Goal: Complete application form: Complete application form

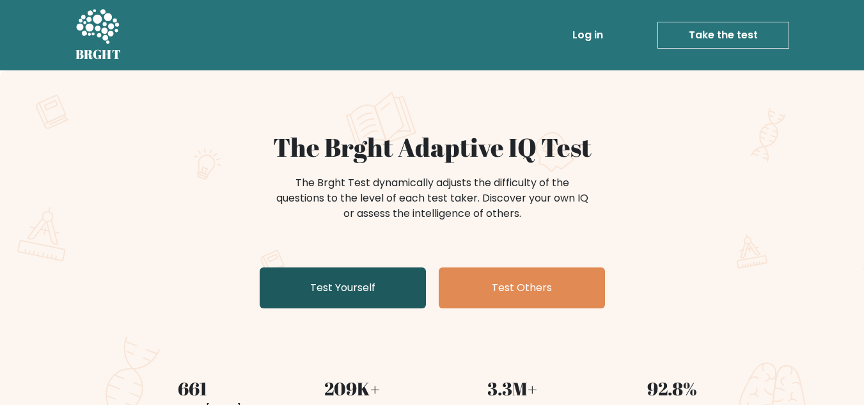
click at [367, 288] on link "Test Yourself" at bounding box center [343, 287] width 166 height 41
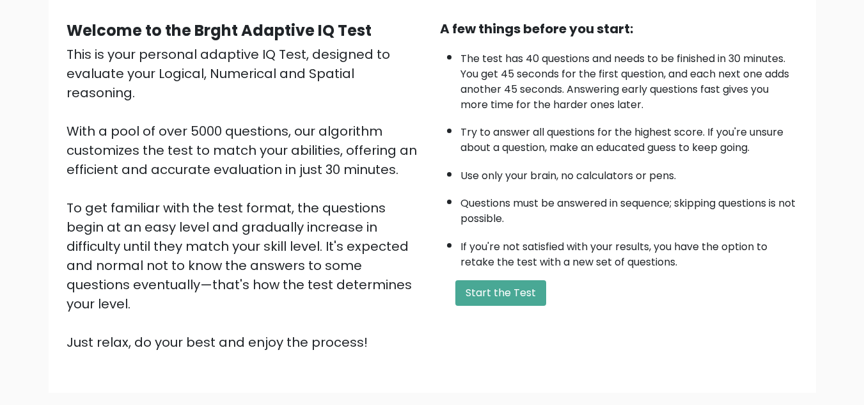
scroll to position [161, 0]
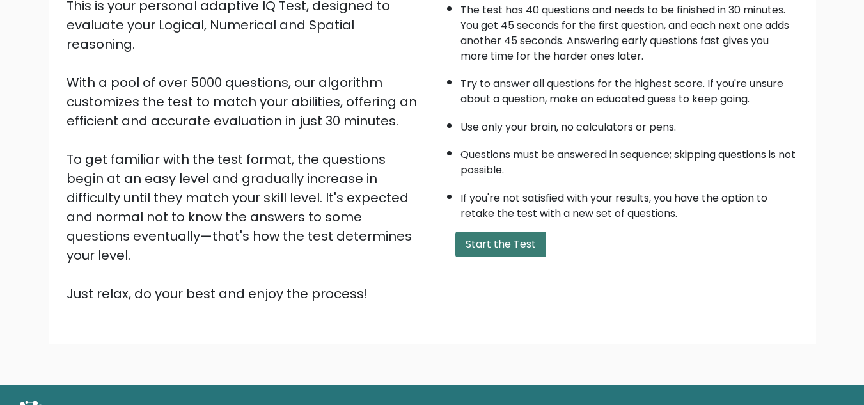
click at [493, 242] on button "Start the Test" at bounding box center [500, 245] width 91 height 26
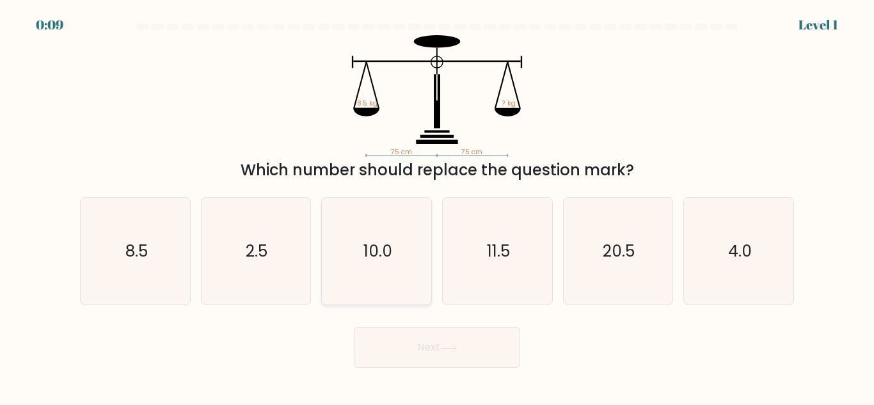
click at [395, 260] on icon "10.0" at bounding box center [376, 251] width 107 height 107
click at [437, 206] on input "c. 10.0" at bounding box center [437, 204] width 1 height 3
radio input "true"
click at [454, 346] on icon at bounding box center [448, 348] width 17 height 7
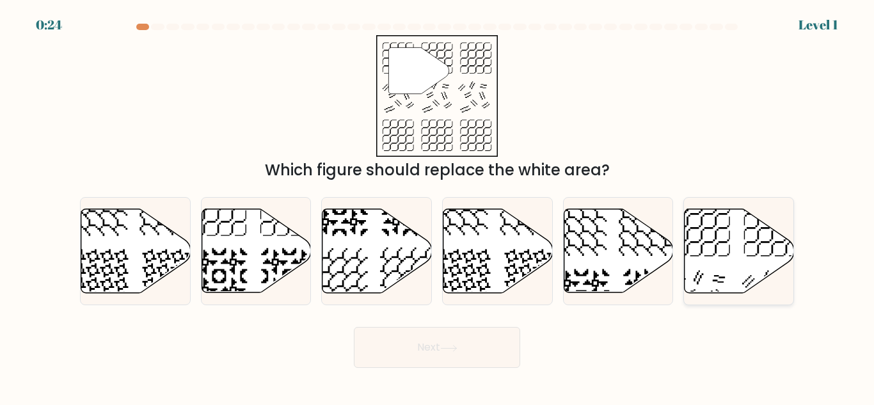
click at [702, 262] on icon at bounding box center [738, 251] width 109 height 84
click at [437, 206] on input "f." at bounding box center [437, 204] width 1 height 3
radio input "true"
click at [493, 326] on div "Next" at bounding box center [436, 343] width 729 height 47
click at [493, 342] on button "Next" at bounding box center [437, 347] width 166 height 41
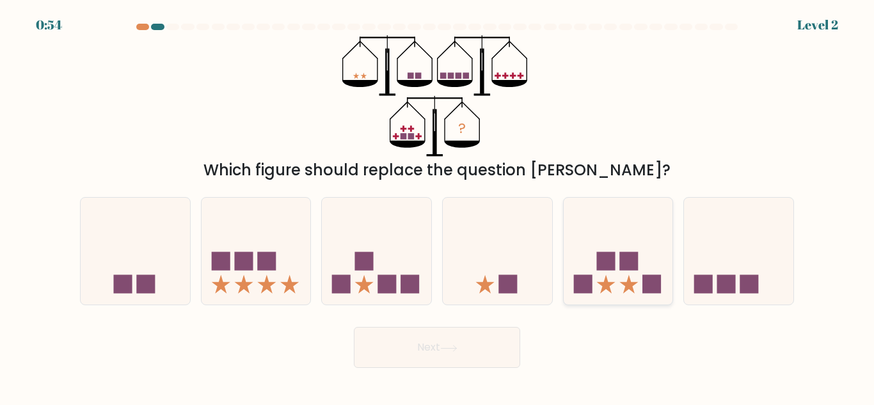
click at [590, 272] on icon at bounding box center [617, 251] width 109 height 90
click at [437, 206] on input "e." at bounding box center [437, 204] width 1 height 3
radio input "true"
click at [446, 343] on button "Next" at bounding box center [437, 347] width 166 height 41
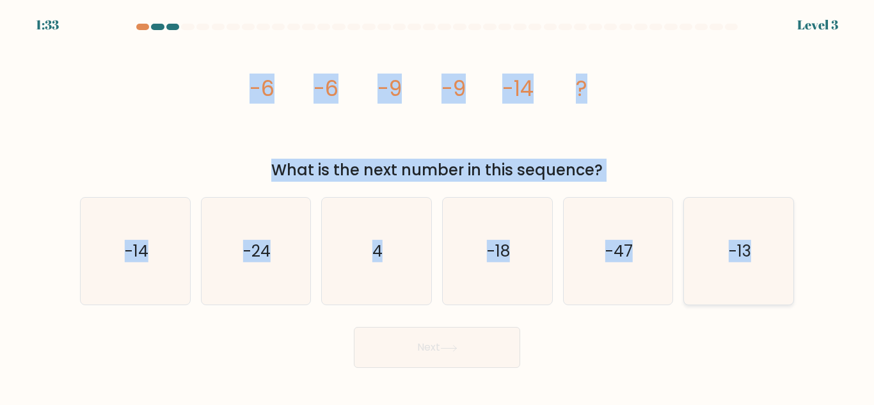
drag, startPoint x: 232, startPoint y: 80, endPoint x: 766, endPoint y: 255, distance: 562.4
click at [766, 255] on form at bounding box center [437, 196] width 874 height 344
copy form "-6 -6 -9 -9 -14 ? What is the next number in this sequence? a. -14 b. -24 c. 4 …"
click at [494, 342] on button "Next" at bounding box center [437, 347] width 166 height 41
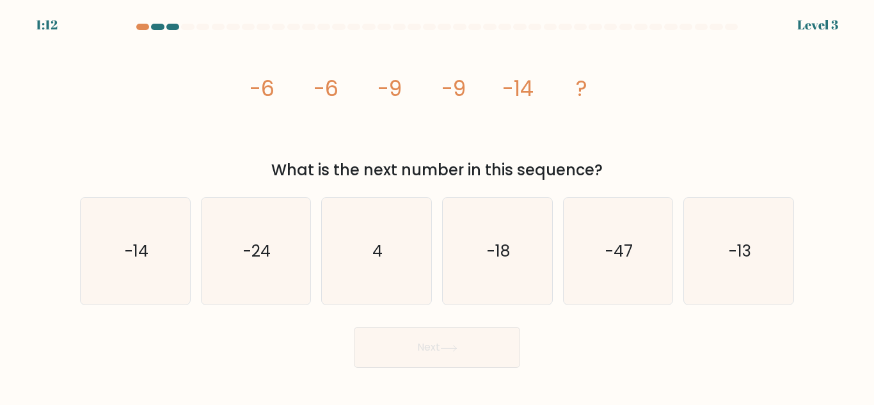
click at [178, 312] on form at bounding box center [437, 196] width 874 height 344
click at [137, 247] on text "-14" at bounding box center [136, 251] width 24 height 22
click at [437, 206] on input "a. -14" at bounding box center [437, 204] width 1 height 3
radio input "true"
click at [409, 350] on button "Next" at bounding box center [437, 347] width 166 height 41
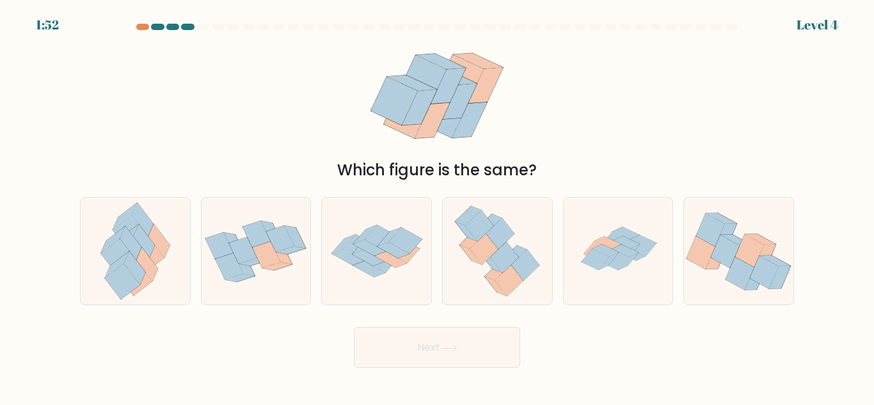
drag, startPoint x: 327, startPoint y: 142, endPoint x: 567, endPoint y: 77, distance: 248.5
click at [567, 77] on div "Which figure is the same?" at bounding box center [436, 108] width 729 height 146
click at [599, 98] on div "Which figure is the same?" at bounding box center [436, 108] width 729 height 146
click at [150, 251] on icon at bounding box center [144, 240] width 22 height 33
click at [437, 206] on input "a." at bounding box center [437, 204] width 1 height 3
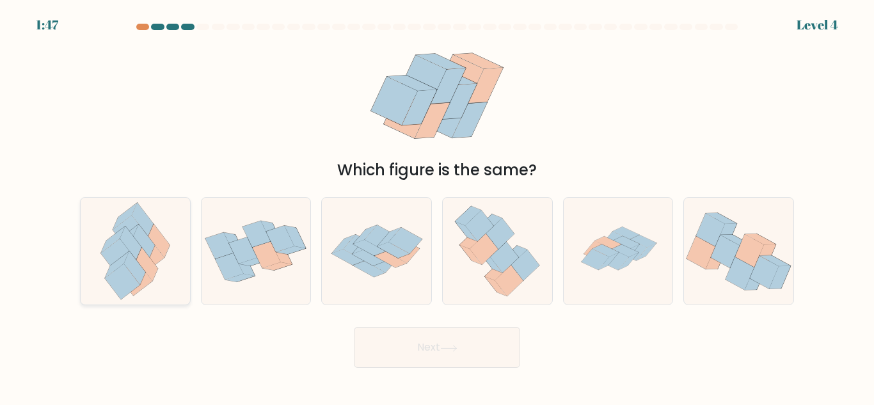
radio input "true"
click at [475, 352] on button "Next" at bounding box center [437, 347] width 166 height 41
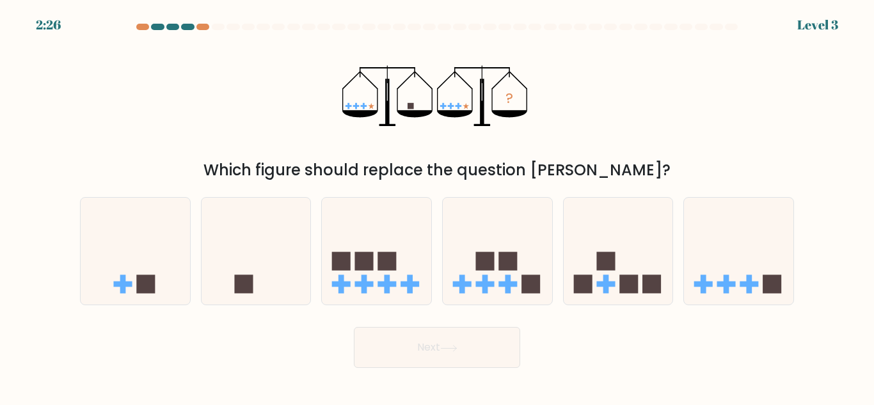
drag, startPoint x: 351, startPoint y: 61, endPoint x: 376, endPoint y: 113, distance: 56.9
click at [376, 113] on icon "?" at bounding box center [437, 96] width 190 height 122
click at [276, 251] on icon at bounding box center [255, 251] width 109 height 90
click at [437, 206] on input "b." at bounding box center [437, 204] width 1 height 3
radio input "true"
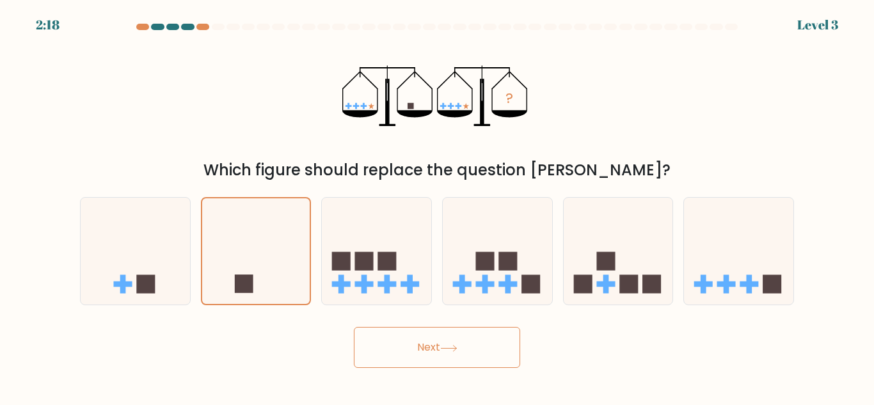
click at [475, 336] on button "Next" at bounding box center [437, 347] width 166 height 41
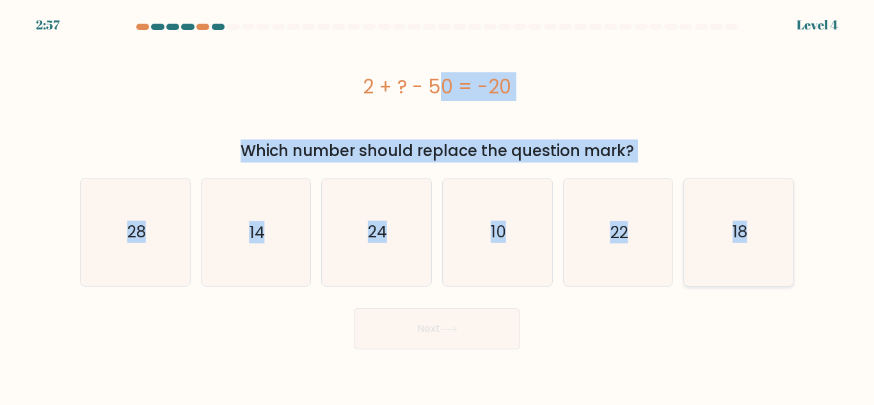
drag, startPoint x: 331, startPoint y: 79, endPoint x: 776, endPoint y: 252, distance: 477.6
click at [776, 252] on form "a." at bounding box center [437, 187] width 874 height 326
copy form "2 + ? - 50 = -20 Which number should replace the question mark? a. 28 b. 14 c. …"
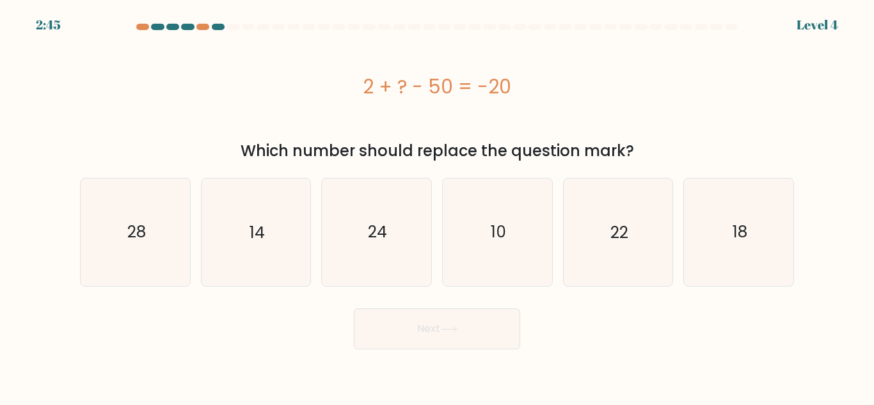
click at [629, 334] on div "Next" at bounding box center [436, 325] width 729 height 47
click at [164, 224] on icon "28" at bounding box center [135, 231] width 107 height 107
click at [437, 206] on input "a. 28" at bounding box center [437, 204] width 1 height 3
radio input "true"
click at [483, 333] on button "Next" at bounding box center [437, 328] width 166 height 41
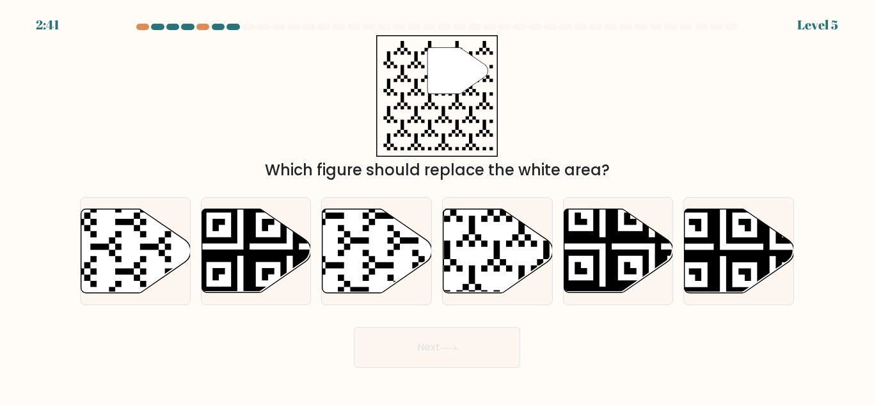
click at [483, 333] on button "Next" at bounding box center [437, 347] width 166 height 41
click at [694, 343] on div "Next" at bounding box center [436, 343] width 729 height 47
click at [499, 241] on icon at bounding box center [462, 296] width 198 height 198
click at [437, 206] on input "d." at bounding box center [437, 204] width 1 height 3
radio input "true"
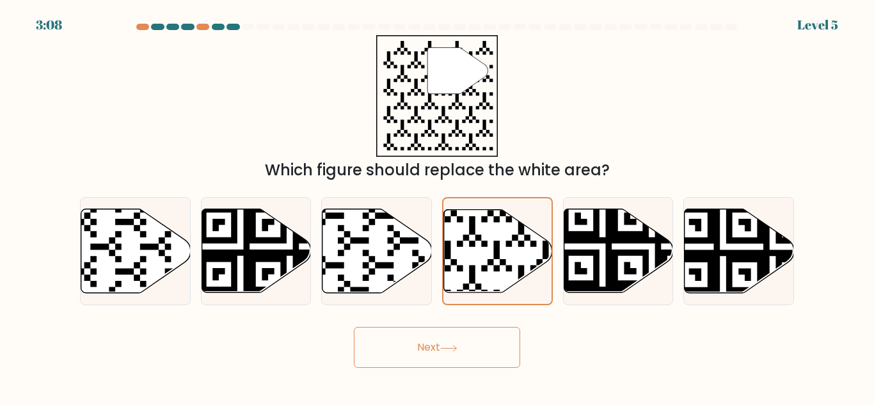
click at [459, 354] on button "Next" at bounding box center [437, 347] width 166 height 41
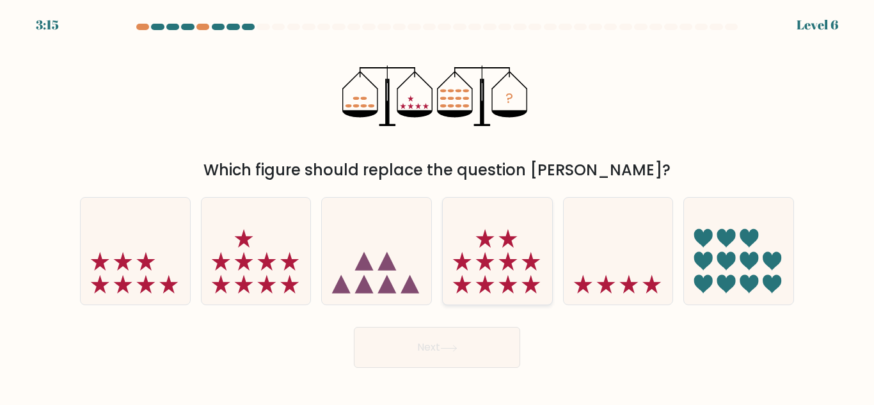
click at [492, 253] on icon at bounding box center [497, 251] width 109 height 90
click at [437, 206] on input "d." at bounding box center [437, 204] width 1 height 3
radio input "true"
click at [432, 351] on button "Next" at bounding box center [437, 347] width 166 height 41
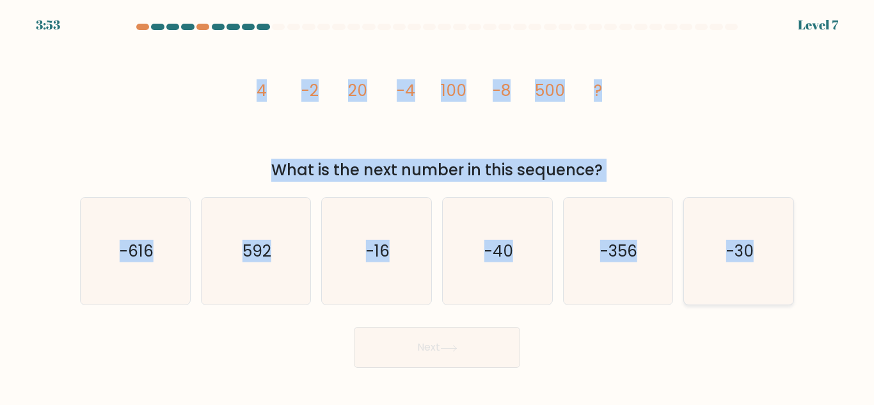
drag, startPoint x: 247, startPoint y: 72, endPoint x: 787, endPoint y: 256, distance: 570.3
click at [787, 256] on form at bounding box center [437, 196] width 874 height 344
copy form "4 -2 20 -4 100 -8 500 ? What is the next number in this sequence? a. -616 b. 59…"
click at [679, 129] on div "image/svg+xml 4 -2 20 -4 100 -8 500 ? What is the next number in this sequence?" at bounding box center [436, 108] width 729 height 146
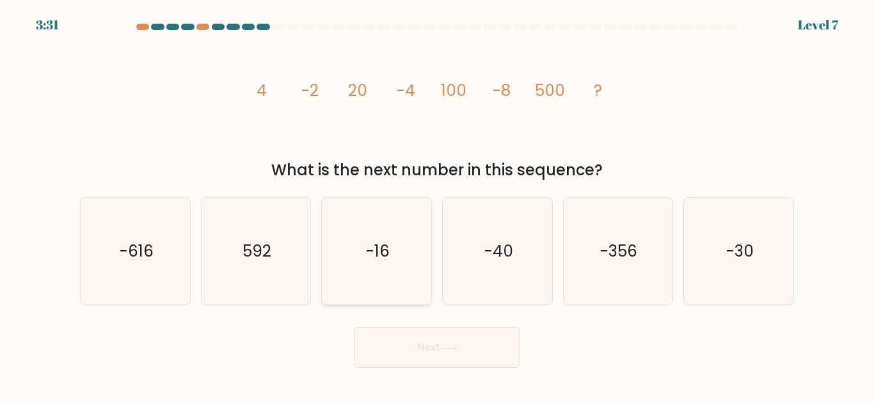
click at [383, 218] on icon "-16" at bounding box center [376, 251] width 107 height 107
click at [437, 206] on input "c. -16" at bounding box center [437, 204] width 1 height 3
radio input "true"
click at [437, 338] on button "Next" at bounding box center [437, 347] width 166 height 41
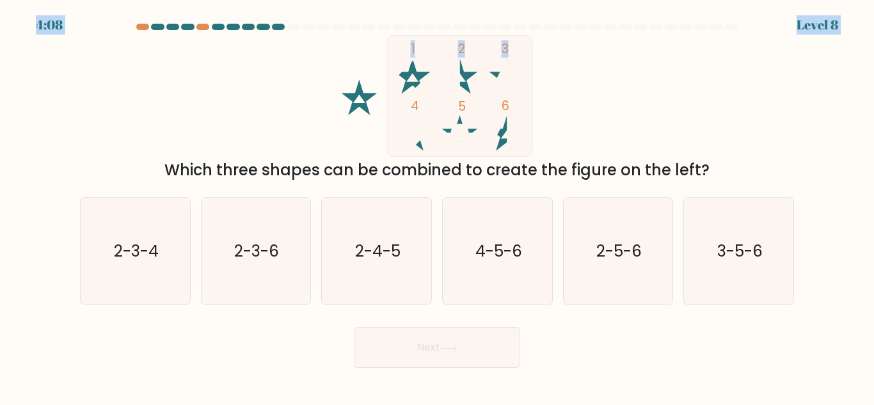
drag, startPoint x: 327, startPoint y: 17, endPoint x: 320, endPoint y: 106, distance: 89.9
click at [320, 106] on body "4:08 Level 8" at bounding box center [437, 202] width 874 height 405
click at [320, 106] on icon "1 2 3 4 5 6" at bounding box center [437, 96] width 344 height 122
click at [266, 246] on text "2-3-6" at bounding box center [257, 251] width 45 height 22
click at [437, 206] on input "b. 2-3-6" at bounding box center [437, 204] width 1 height 3
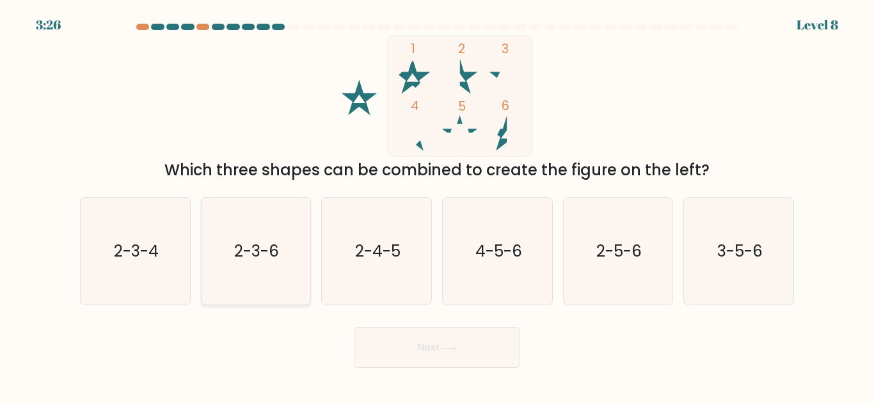
radio input "true"
click at [418, 335] on button "Next" at bounding box center [437, 347] width 166 height 41
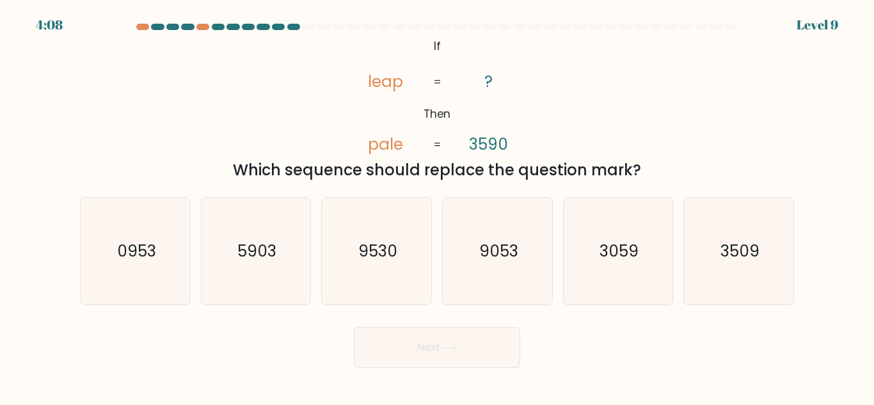
click at [426, 349] on button "Next" at bounding box center [437, 347] width 166 height 41
click at [345, 67] on icon "@import url('https://fonts.googleapis.com/css?family=Abril+Fatface:400,100,100i…" at bounding box center [436, 96] width 197 height 122
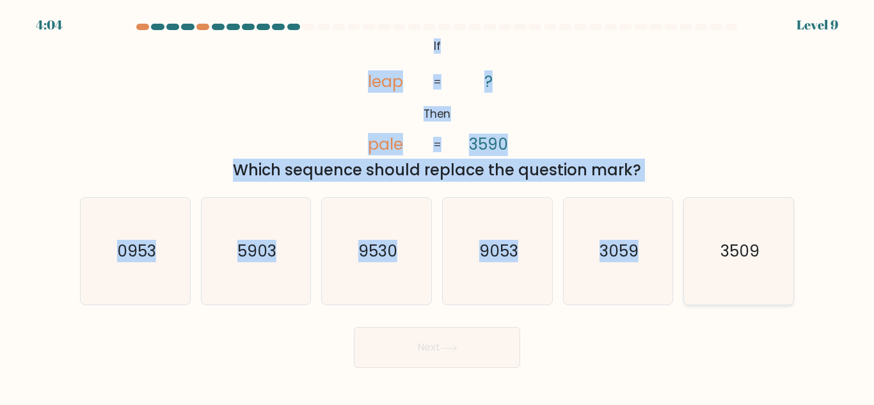
drag, startPoint x: 410, startPoint y: 35, endPoint x: 700, endPoint y: 246, distance: 358.9
click at [700, 246] on form "If ?" at bounding box center [437, 196] width 874 height 344
click at [570, 69] on div "@import url('https://fonts.googleapis.com/css?family=Abril+Fatface:400,100,100i…" at bounding box center [436, 108] width 729 height 146
drag, startPoint x: 396, startPoint y: 34, endPoint x: 796, endPoint y: 246, distance: 453.1
click at [796, 246] on form "If ?" at bounding box center [437, 196] width 874 height 344
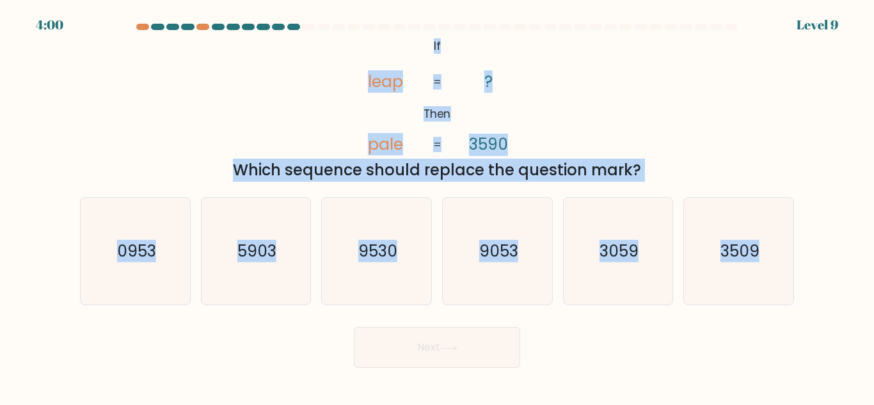
copy form "@import url('https://fonts.googleapis.com/css?family=Abril+Fatface:400,100,100i…"
click at [585, 59] on div "@import url('https://fonts.googleapis.com/css?family=Abril+Fatface:400,100,100i…" at bounding box center [436, 108] width 729 height 146
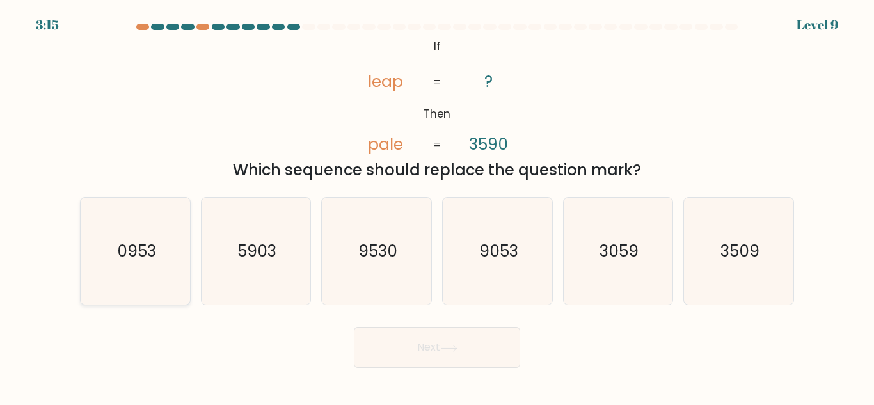
click at [123, 249] on text "0953" at bounding box center [135, 251] width 39 height 22
click at [437, 206] on input "a. 0953" at bounding box center [437, 204] width 1 height 3
radio input "true"
click at [402, 341] on button "Next" at bounding box center [437, 347] width 166 height 41
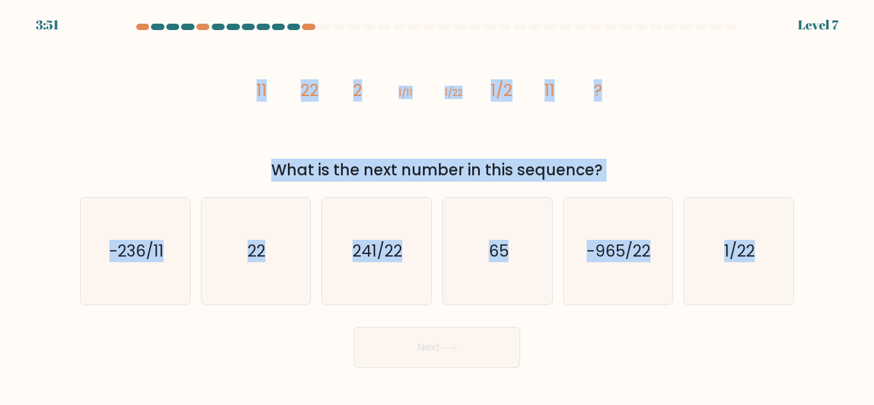
drag, startPoint x: 229, startPoint y: 75, endPoint x: 799, endPoint y: 251, distance: 596.7
click at [799, 251] on form at bounding box center [437, 196] width 874 height 344
copy form "11 22 2 1/11 1/22 1/2 11 ? What is the next number in this sequence? a. -236/11…"
click at [187, 138] on div "image/svg+xml 11 22 2 1/11 1/22 1/2 11 ? What is the next number in this sequen…" at bounding box center [436, 108] width 729 height 146
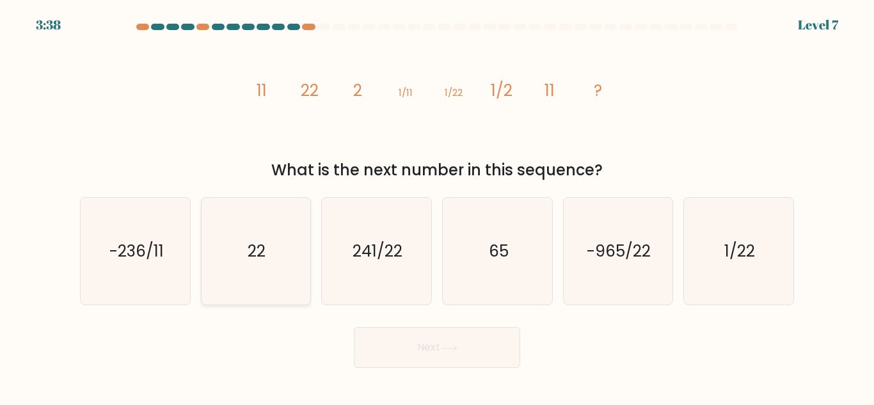
click at [250, 231] on icon "22" at bounding box center [255, 251] width 107 height 107
click at [437, 206] on input "b. 22" at bounding box center [437, 204] width 1 height 3
radio input "true"
click at [389, 352] on button "Next" at bounding box center [437, 347] width 166 height 41
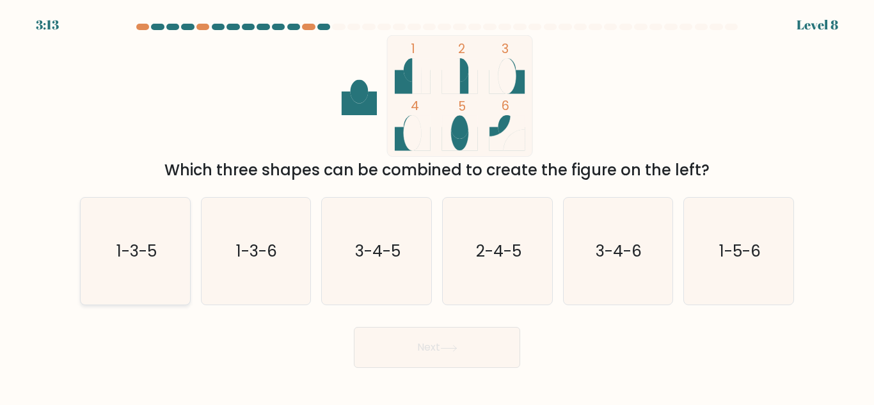
click at [131, 246] on text "1-3-5" at bounding box center [136, 251] width 40 height 22
click at [437, 206] on input "a. 1-3-5" at bounding box center [437, 204] width 1 height 3
radio input "true"
click at [437, 365] on button "Next" at bounding box center [437, 347] width 166 height 41
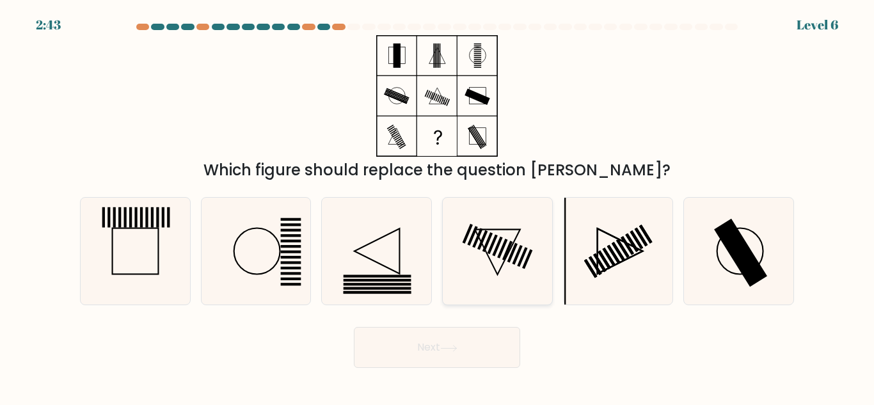
click at [492, 237] on icon at bounding box center [497, 251] width 107 height 107
click at [437, 206] on input "d." at bounding box center [437, 204] width 1 height 3
radio input "true"
click at [442, 343] on button "Next" at bounding box center [437, 347] width 166 height 41
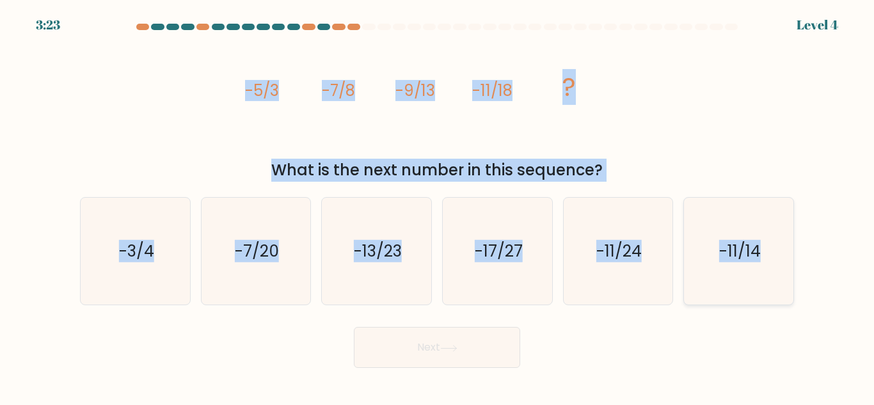
drag, startPoint x: 220, startPoint y: 70, endPoint x: 785, endPoint y: 244, distance: 591.7
click at [785, 244] on form at bounding box center [437, 196] width 874 height 344
copy form "-5/3 -7/8 -9/13 -11/18 ? What is the next number in this sequence? a. -3/4 b. -…"
click at [712, 148] on div "image/svg+xml -5/3 -7/8 -9/13 -11/18 ? What is the next number in this sequence?" at bounding box center [436, 108] width 729 height 146
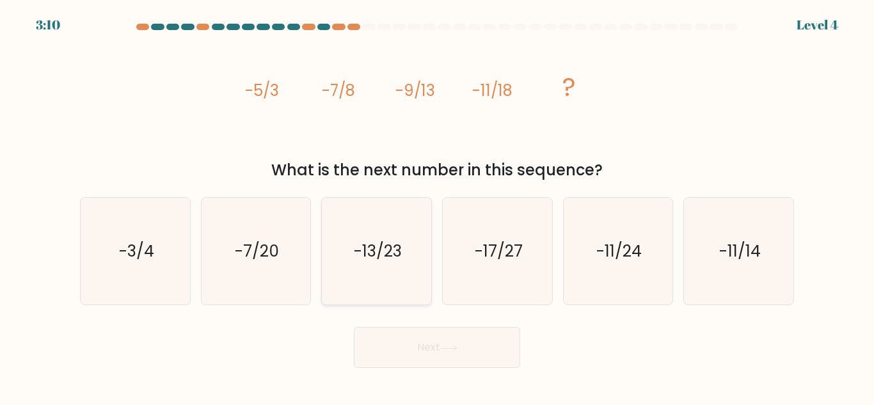
click at [348, 292] on icon "-13/23" at bounding box center [376, 251] width 107 height 107
click at [437, 206] on input "c. -13/23" at bounding box center [437, 204] width 1 height 3
radio input "true"
click at [413, 344] on button "Next" at bounding box center [437, 347] width 166 height 41
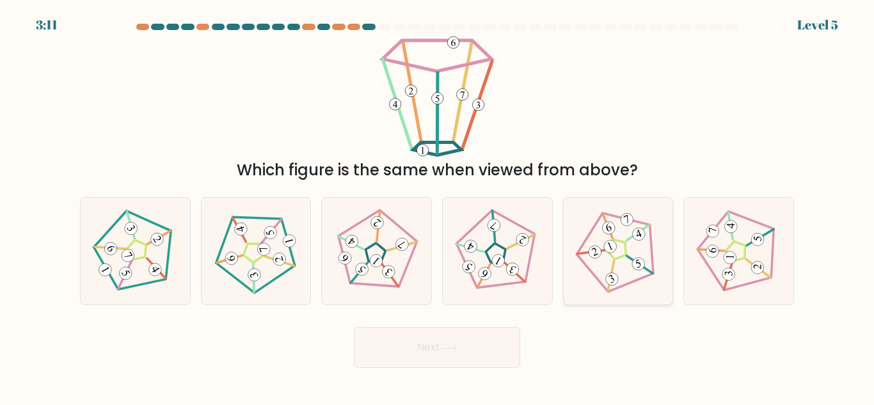
click at [635, 258] on icon at bounding box center [618, 251] width 86 height 86
click at [437, 206] on input "e." at bounding box center [437, 204] width 1 height 3
radio input "true"
click at [483, 345] on button "Next" at bounding box center [437, 347] width 166 height 41
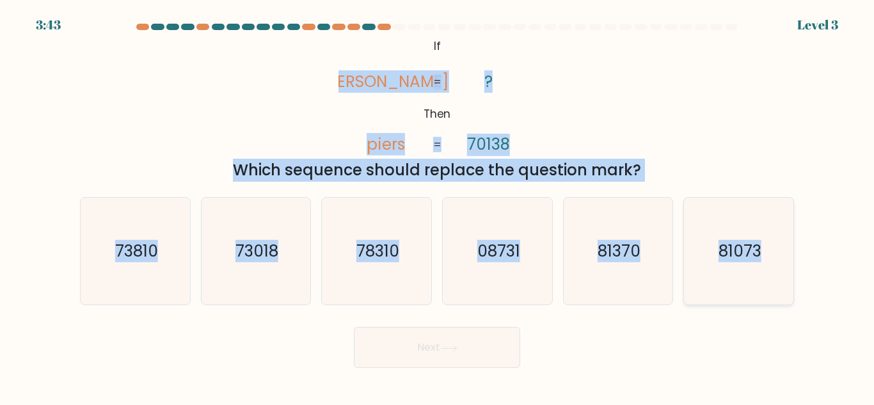
drag, startPoint x: 175, startPoint y: 41, endPoint x: 789, endPoint y: 267, distance: 654.1
click at [789, 267] on form "If ?" at bounding box center [437, 196] width 874 height 344
copy form "pries piers ? 70138 = = Which sequence should replace the question mark? a. 738…"
click at [673, 87] on div "@import url('https://fonts.googleapis.com/css?family=Abril+Fatface:400,100,100i…" at bounding box center [436, 108] width 729 height 146
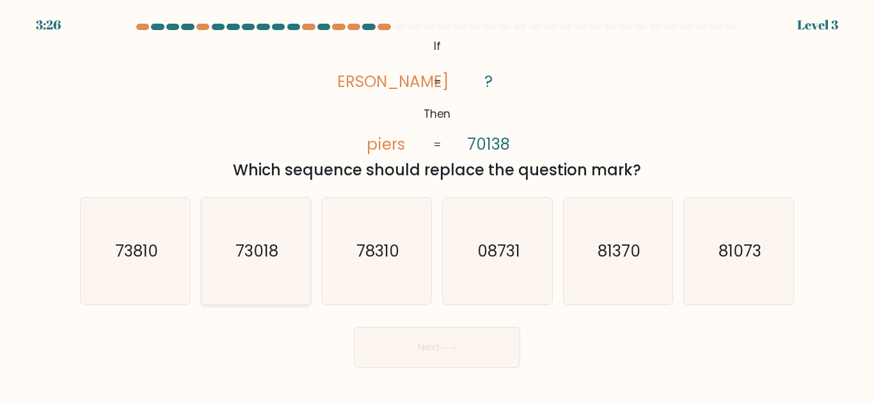
click at [261, 283] on icon "73018" at bounding box center [255, 251] width 107 height 107
click at [437, 206] on input "b. 73018" at bounding box center [437, 204] width 1 height 3
radio input "true"
click at [456, 345] on icon at bounding box center [448, 348] width 17 height 7
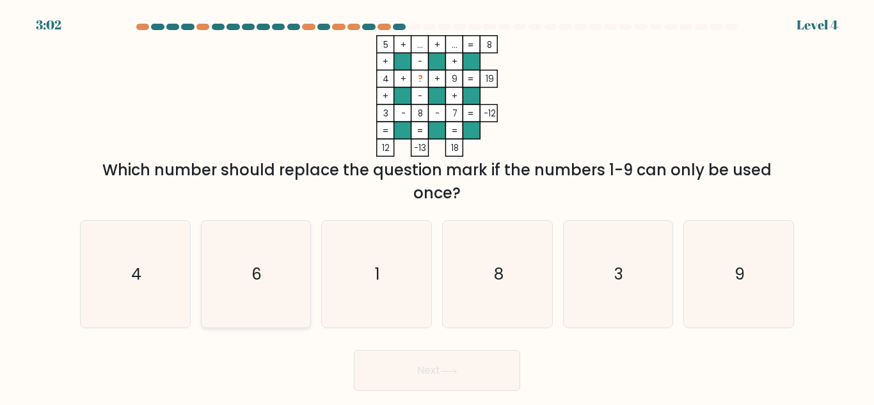
click at [287, 293] on icon "6" at bounding box center [255, 274] width 107 height 107
click at [437, 206] on input "b. 6" at bounding box center [437, 204] width 1 height 3
radio input "true"
click at [441, 371] on button "Next" at bounding box center [437, 370] width 166 height 41
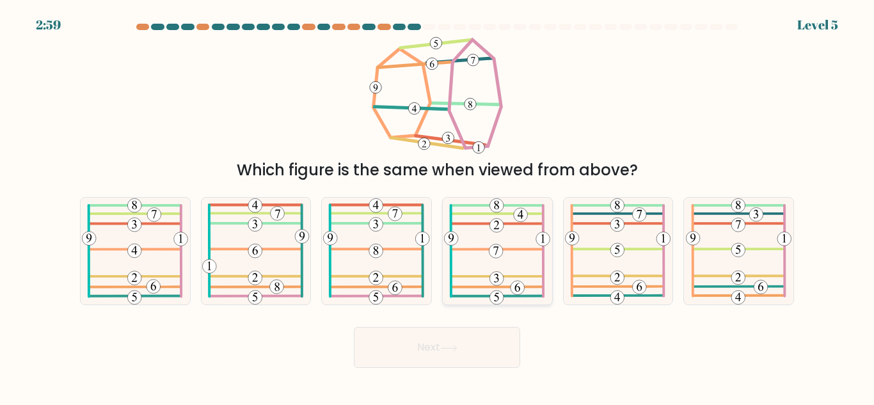
click at [494, 237] on icon at bounding box center [497, 251] width 106 height 107
click at [437, 206] on input "d." at bounding box center [437, 204] width 1 height 3
radio input "true"
click at [479, 329] on button "Next" at bounding box center [437, 347] width 166 height 41
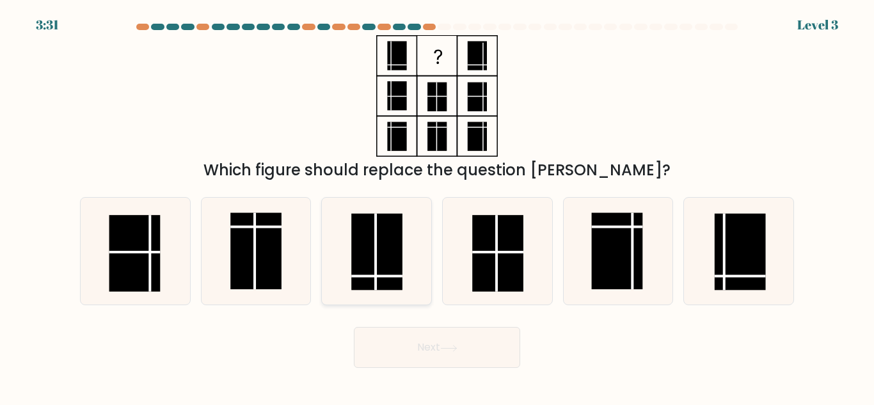
click at [363, 262] on rect at bounding box center [376, 252] width 51 height 77
click at [437, 206] on input "c." at bounding box center [437, 204] width 1 height 3
radio input "true"
click at [446, 342] on button "Next" at bounding box center [437, 347] width 166 height 41
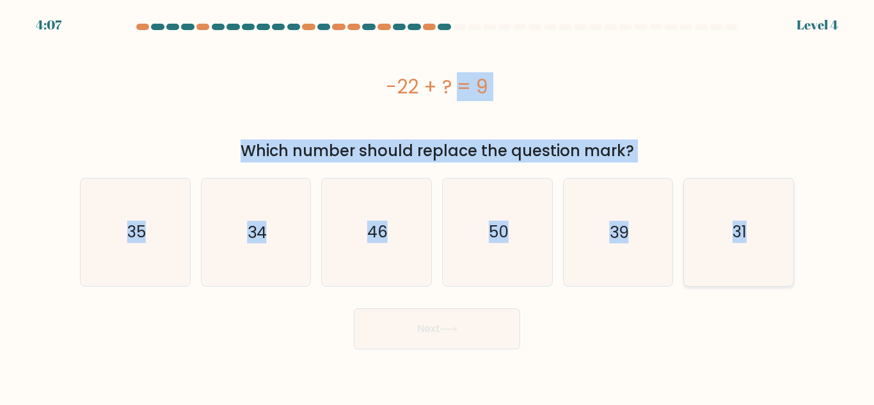
drag, startPoint x: 366, startPoint y: 42, endPoint x: 782, endPoint y: 249, distance: 465.3
click at [782, 249] on form "a." at bounding box center [437, 187] width 874 height 326
copy form "-22 + ? = 9 Which number should replace the question mark? a. 35 b. 34 c. 46 d.…"
click at [762, 68] on div "-22 + ? = 9" at bounding box center [437, 86] width 714 height 102
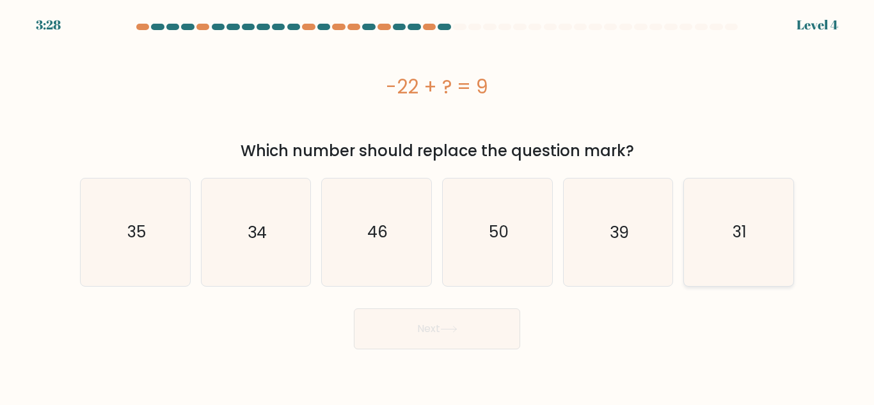
click at [715, 240] on icon "31" at bounding box center [738, 231] width 107 height 107
click at [437, 206] on input "f. 31" at bounding box center [437, 204] width 1 height 3
radio input "true"
click at [474, 315] on button "Next" at bounding box center [437, 328] width 166 height 41
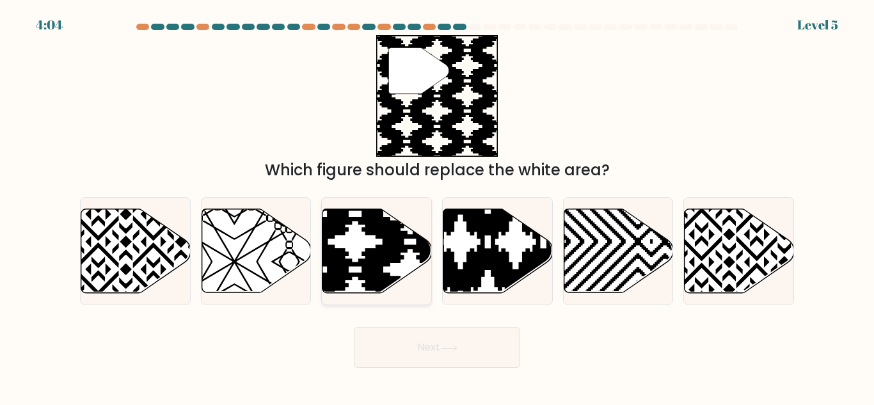
click at [359, 228] on icon at bounding box center [376, 251] width 109 height 84
click at [437, 206] on input "c." at bounding box center [437, 204] width 1 height 3
radio input "true"
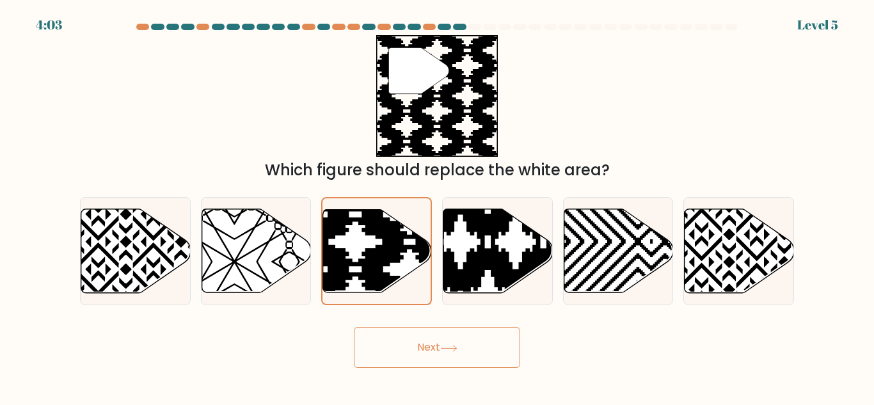
click at [446, 335] on button "Next" at bounding box center [437, 347] width 166 height 41
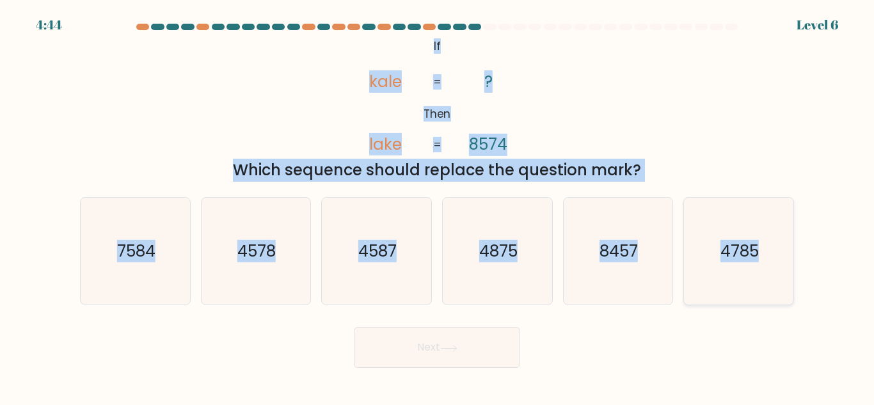
drag, startPoint x: 389, startPoint y: 35, endPoint x: 773, endPoint y: 261, distance: 445.5
click at [773, 261] on form "If ?" at bounding box center [437, 196] width 874 height 344
copy form "@import url('https://fonts.googleapis.com/css?family=Abril+Fatface:400,100,100i…"
click at [127, 99] on div "@import url('https://fonts.googleapis.com/css?family=Abril+Fatface:400,100,100i…" at bounding box center [436, 108] width 729 height 146
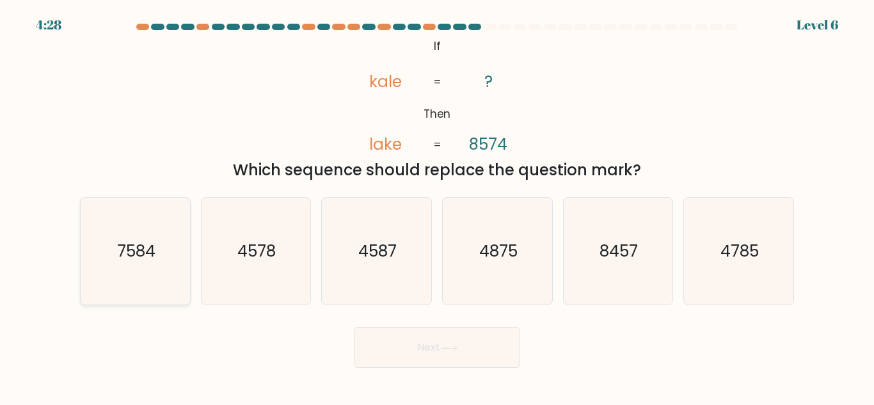
click at [160, 241] on icon "7584" at bounding box center [135, 251] width 107 height 107
click at [437, 206] on input "a. 7584" at bounding box center [437, 204] width 1 height 3
radio input "true"
click at [489, 363] on button "Next" at bounding box center [437, 347] width 166 height 41
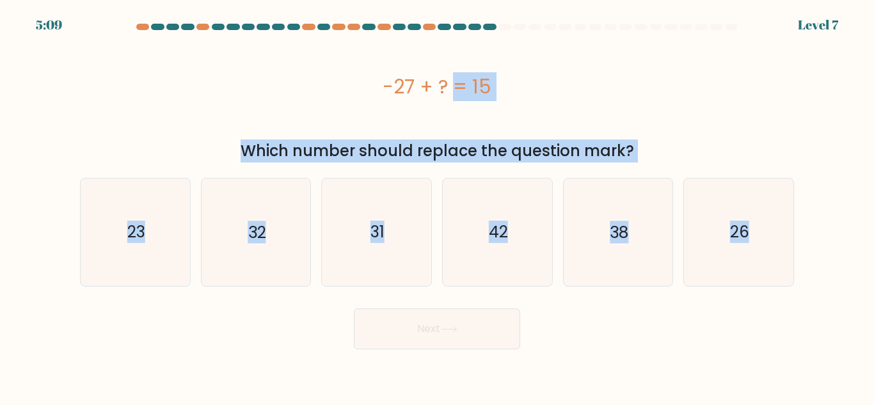
drag, startPoint x: 366, startPoint y: 89, endPoint x: 805, endPoint y: 301, distance: 487.4
click at [805, 301] on form "a." at bounding box center [437, 187] width 874 height 326
copy form "-27 + ? = 15 Which number should replace the question mark? a. 23 b. 32 c. 31 d…"
click at [665, 137] on div "-27 + ? = 15" at bounding box center [437, 86] width 714 height 102
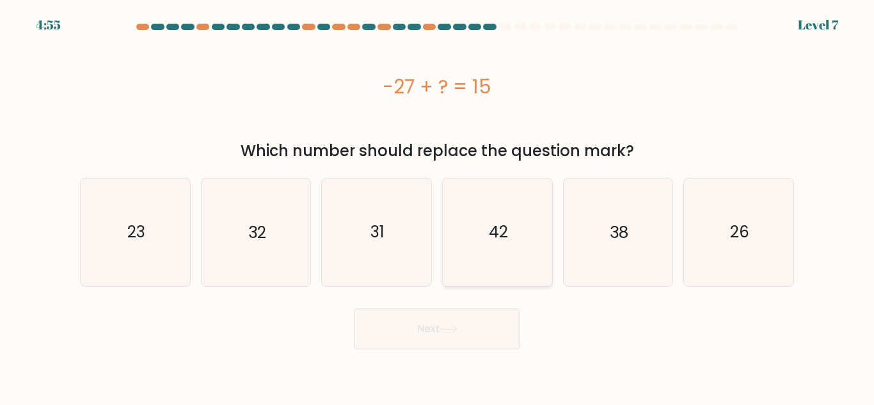
click at [469, 258] on icon "42" at bounding box center [497, 231] width 107 height 107
click at [437, 206] on input "d. 42" at bounding box center [437, 204] width 1 height 3
radio input "true"
click at [454, 317] on button "Next" at bounding box center [437, 328] width 166 height 41
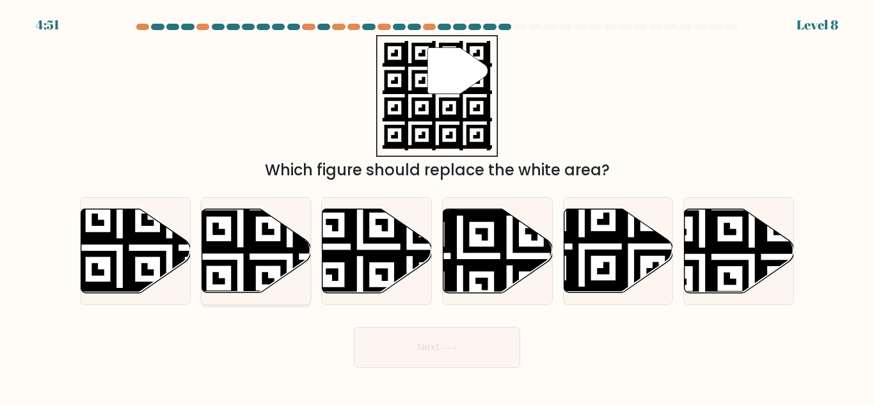
click at [239, 239] on icon at bounding box center [255, 251] width 109 height 84
click at [437, 206] on input "b." at bounding box center [437, 204] width 1 height 3
radio input "true"
click at [409, 346] on button "Next" at bounding box center [437, 347] width 166 height 41
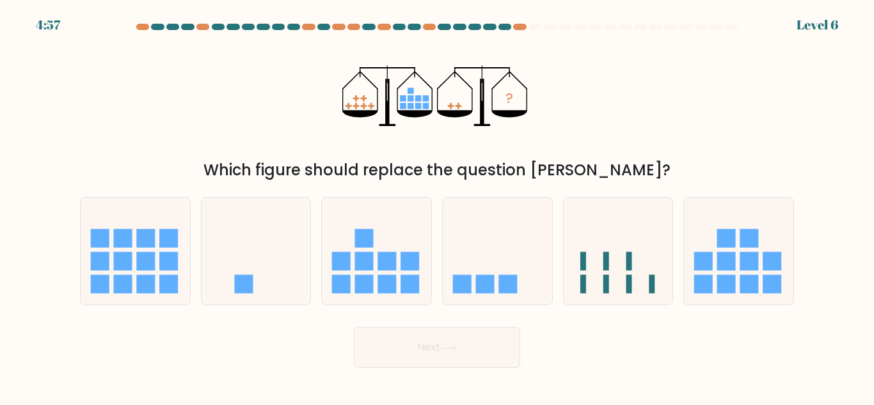
click at [58, 246] on form at bounding box center [437, 196] width 874 height 344
click at [147, 251] on icon at bounding box center [135, 251] width 109 height 90
click at [437, 206] on input "a." at bounding box center [437, 204] width 1 height 3
radio input "true"
click at [398, 355] on button "Next" at bounding box center [437, 347] width 166 height 41
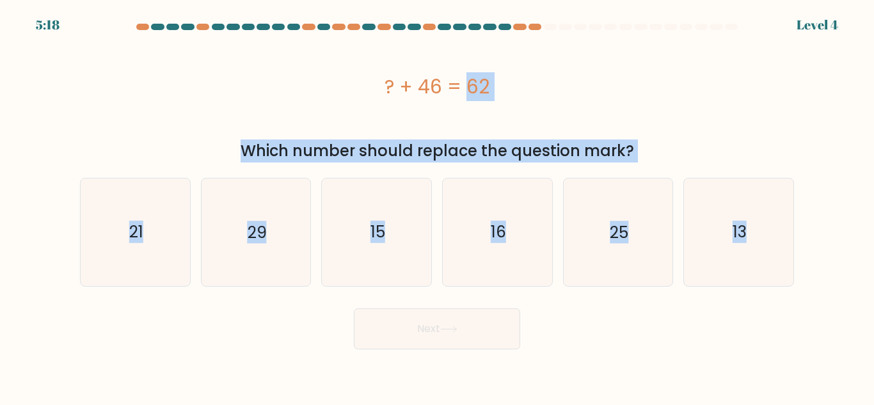
drag, startPoint x: 375, startPoint y: 70, endPoint x: 833, endPoint y: 228, distance: 484.2
click at [833, 228] on form "a." at bounding box center [437, 187] width 874 height 326
click at [690, 80] on div "? + 46 = 62" at bounding box center [437, 86] width 714 height 29
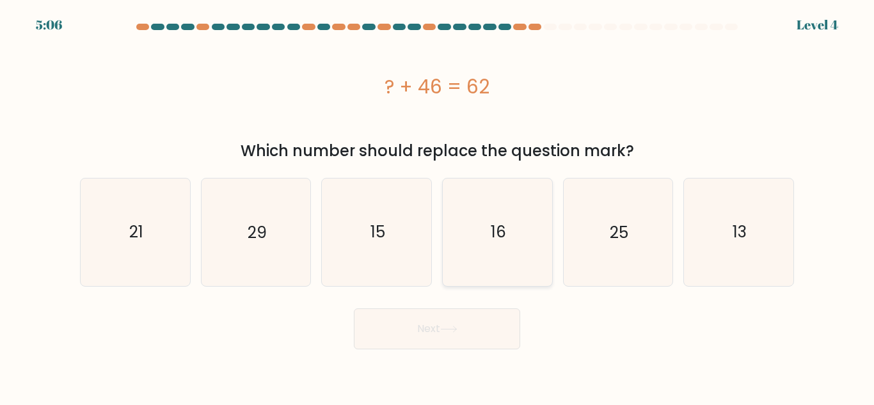
click at [510, 231] on icon "16" at bounding box center [497, 231] width 107 height 107
click at [437, 206] on input "d. 16" at bounding box center [437, 204] width 1 height 3
radio input "true"
click at [465, 326] on button "Next" at bounding box center [437, 328] width 166 height 41
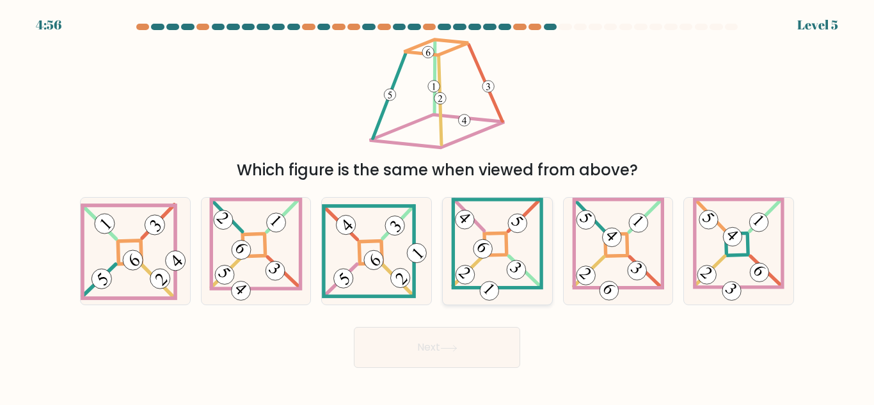
click at [455, 262] on icon at bounding box center [497, 251] width 92 height 107
click at [437, 206] on input "d." at bounding box center [437, 204] width 1 height 3
radio input "true"
click at [468, 339] on button "Next" at bounding box center [437, 347] width 166 height 41
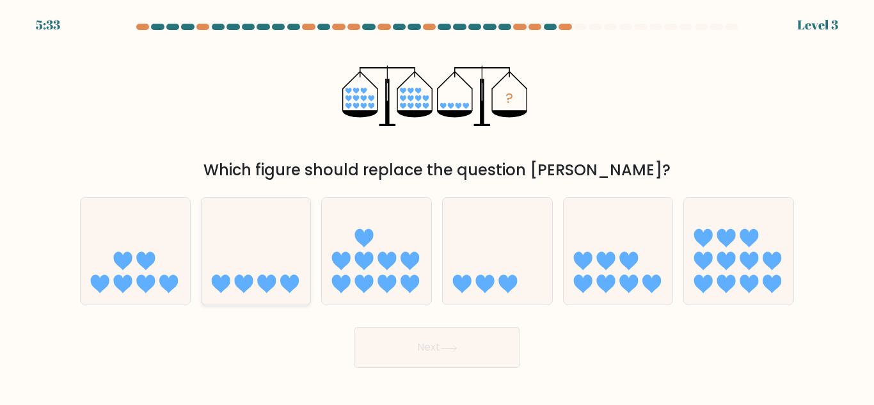
click at [275, 276] on icon at bounding box center [255, 251] width 109 height 90
click at [437, 206] on input "b." at bounding box center [437, 204] width 1 height 3
radio input "true"
click at [401, 341] on button "Next" at bounding box center [437, 347] width 166 height 41
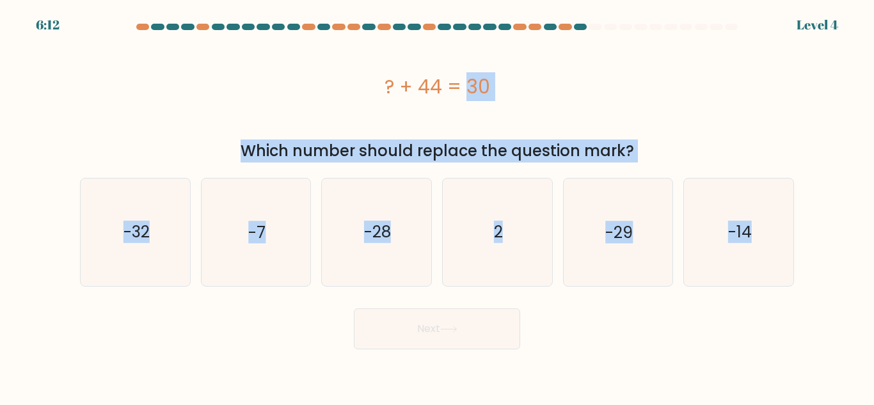
drag, startPoint x: 348, startPoint y: 67, endPoint x: 818, endPoint y: 249, distance: 503.9
click at [818, 249] on form "a. 2" at bounding box center [437, 187] width 874 height 326
click at [247, 70] on div "? + 44 = 30" at bounding box center [437, 86] width 714 height 102
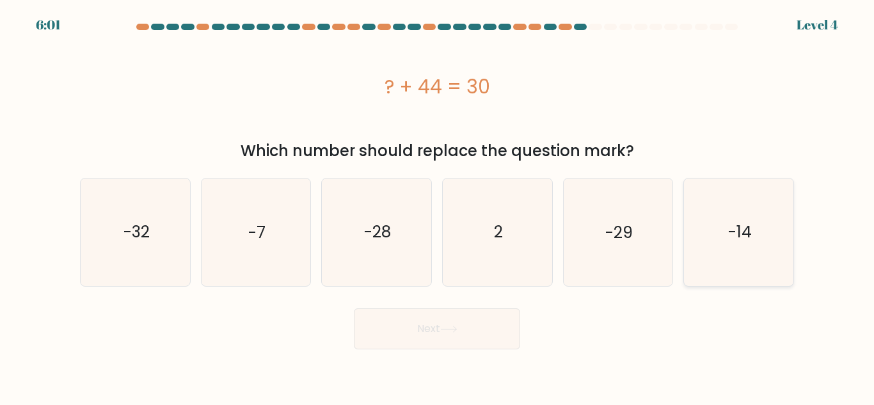
click at [703, 229] on icon "-14" at bounding box center [738, 231] width 107 height 107
click at [437, 206] on input "f. -14" at bounding box center [437, 204] width 1 height 3
radio input "true"
click at [488, 333] on button "Next" at bounding box center [437, 328] width 166 height 41
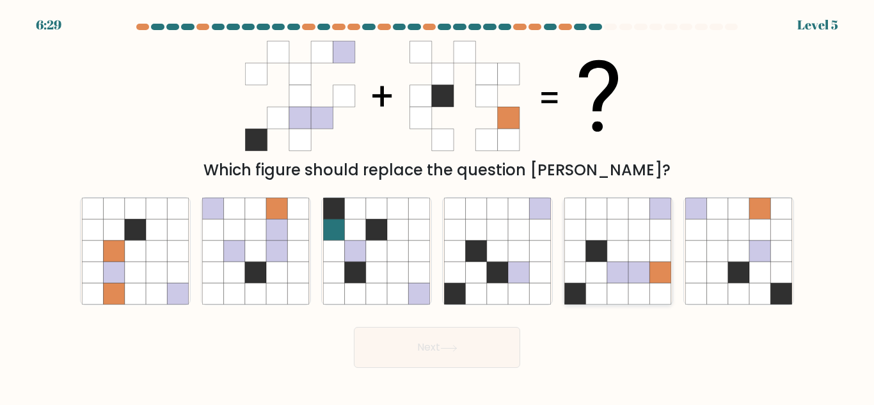
click at [620, 278] on icon at bounding box center [617, 272] width 21 height 21
click at [437, 206] on input "e." at bounding box center [437, 204] width 1 height 3
radio input "true"
click at [489, 349] on button "Next" at bounding box center [437, 347] width 166 height 41
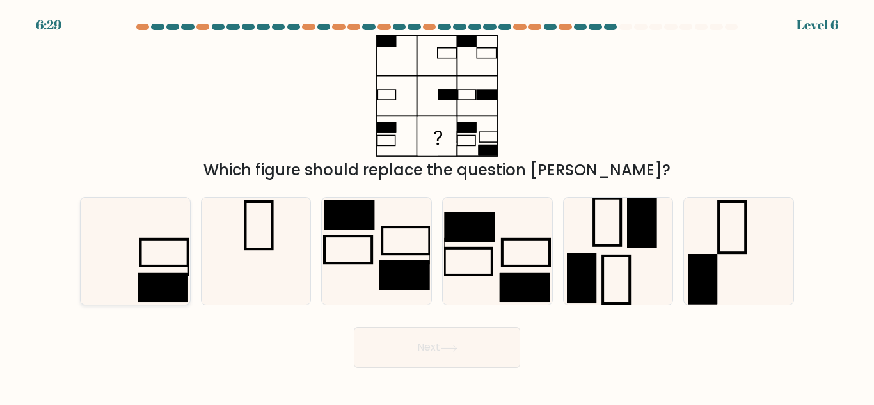
click at [180, 270] on icon at bounding box center [135, 251] width 107 height 107
click at [437, 206] on input "a." at bounding box center [437, 204] width 1 height 3
radio input "true"
click at [482, 353] on button "Next" at bounding box center [437, 347] width 166 height 41
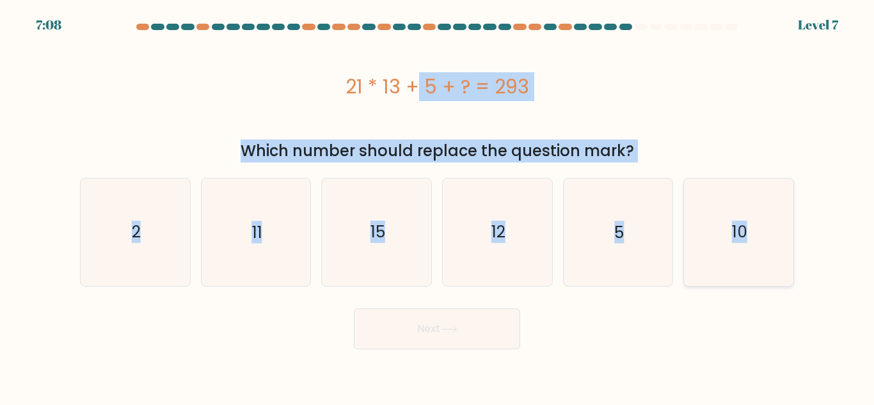
drag, startPoint x: 316, startPoint y: 64, endPoint x: 767, endPoint y: 238, distance: 483.8
click at [767, 238] on form "a. 2" at bounding box center [437, 187] width 874 height 326
click at [185, 45] on div "21 * 13 + 5 + ? = 293" at bounding box center [437, 86] width 714 height 102
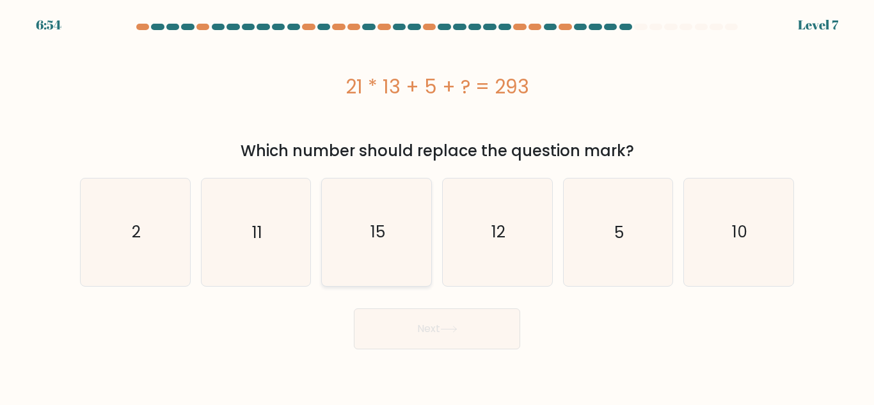
click at [349, 233] on icon "15" at bounding box center [376, 231] width 107 height 107
click at [437, 206] on input "c. 15" at bounding box center [437, 204] width 1 height 3
radio input "true"
click at [441, 340] on button "Next" at bounding box center [437, 328] width 166 height 41
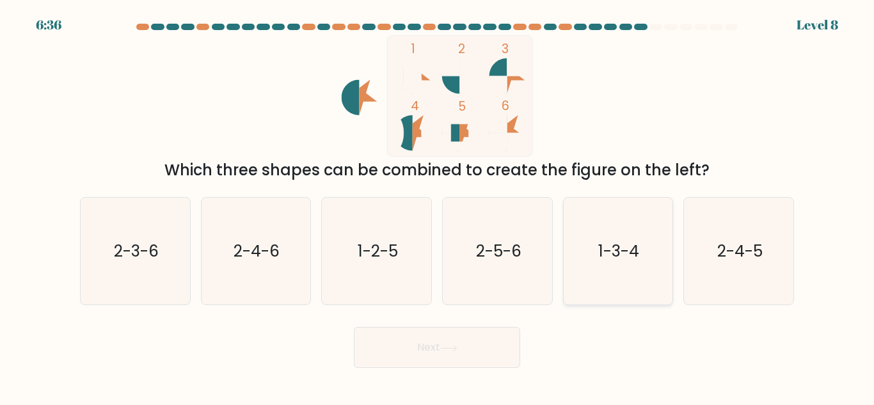
click at [592, 256] on icon "1-3-4" at bounding box center [617, 251] width 107 height 107
click at [437, 206] on input "e. 1-3-4" at bounding box center [437, 204] width 1 height 3
radio input "true"
click at [467, 339] on button "Next" at bounding box center [437, 347] width 166 height 41
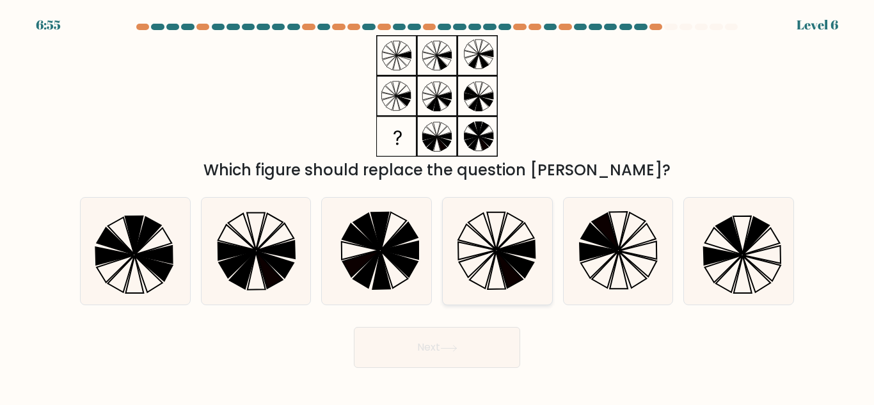
click at [481, 215] on icon at bounding box center [481, 231] width 27 height 36
click at [437, 206] on input "d." at bounding box center [437, 204] width 1 height 3
radio input "true"
click at [618, 239] on icon at bounding box center [617, 251] width 107 height 107
click at [437, 206] on input "e." at bounding box center [437, 204] width 1 height 3
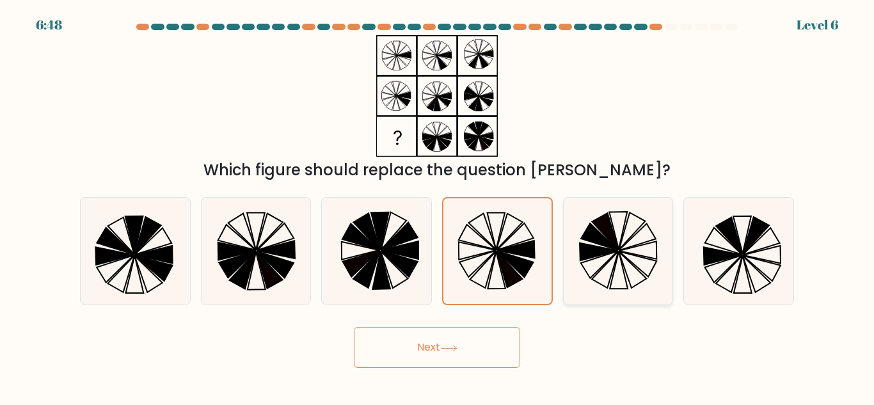
radio input "true"
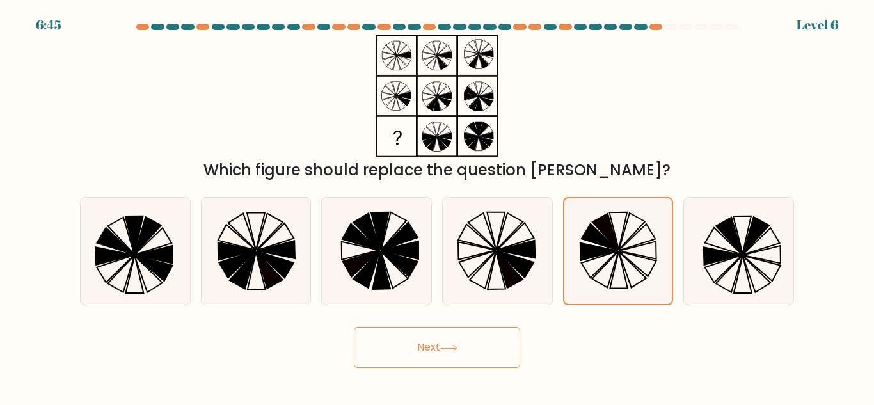
click at [450, 327] on button "Next" at bounding box center [437, 347] width 166 height 41
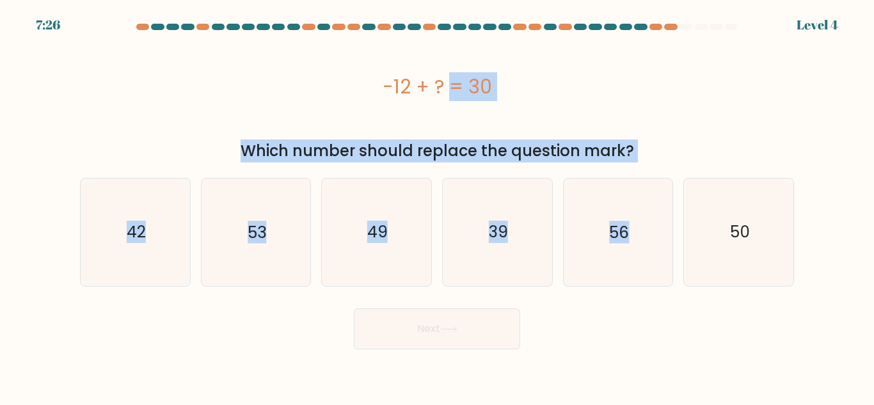
drag, startPoint x: 372, startPoint y: 77, endPoint x: 638, endPoint y: 171, distance: 282.4
click at [638, 171] on form "a." at bounding box center [437, 187] width 874 height 326
click at [579, 90] on div "-12 + ? = 30" at bounding box center [437, 86] width 714 height 29
drag, startPoint x: 348, startPoint y: 79, endPoint x: 782, endPoint y: 256, distance: 469.2
click at [782, 256] on form "a." at bounding box center [437, 187] width 874 height 326
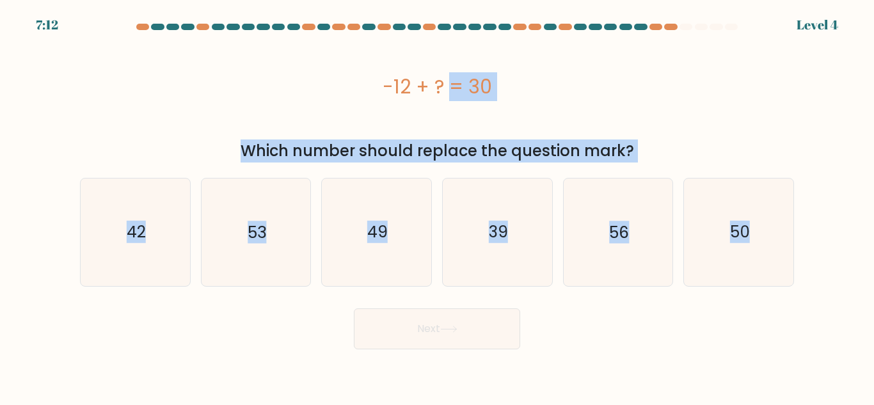
click at [249, 116] on div "-12 + ? = 30" at bounding box center [437, 86] width 714 height 102
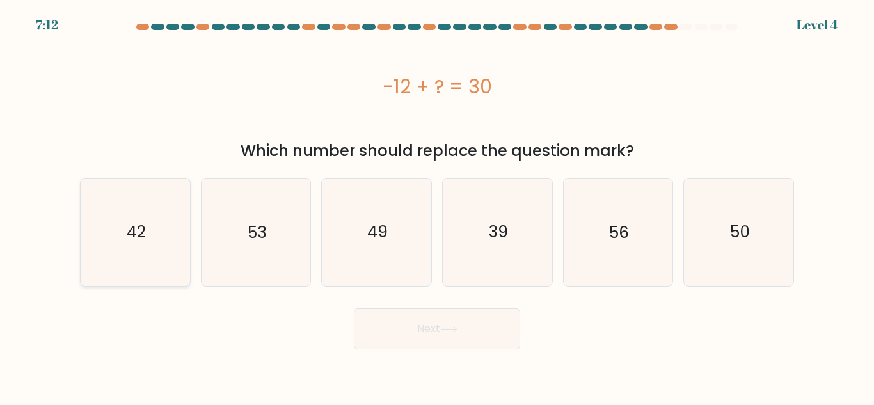
click at [175, 230] on icon "42" at bounding box center [135, 231] width 107 height 107
click at [437, 206] on input "a. 42" at bounding box center [437, 204] width 1 height 3
radio input "true"
click at [373, 310] on button "Next" at bounding box center [437, 328] width 166 height 41
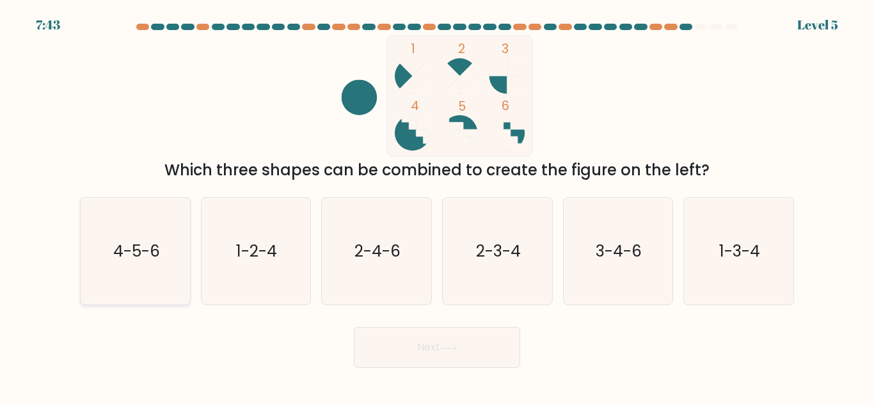
click at [137, 255] on text "4-5-6" at bounding box center [136, 251] width 47 height 22
click at [437, 206] on input "a. 4-5-6" at bounding box center [437, 204] width 1 height 3
radio input "true"
click at [384, 331] on button "Next" at bounding box center [437, 347] width 166 height 41
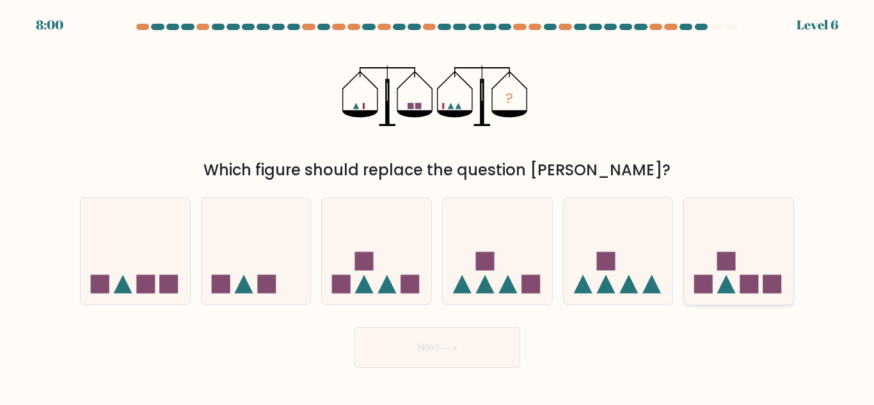
click at [730, 271] on icon at bounding box center [738, 251] width 109 height 90
click at [437, 206] on input "f." at bounding box center [437, 204] width 1 height 3
radio input "true"
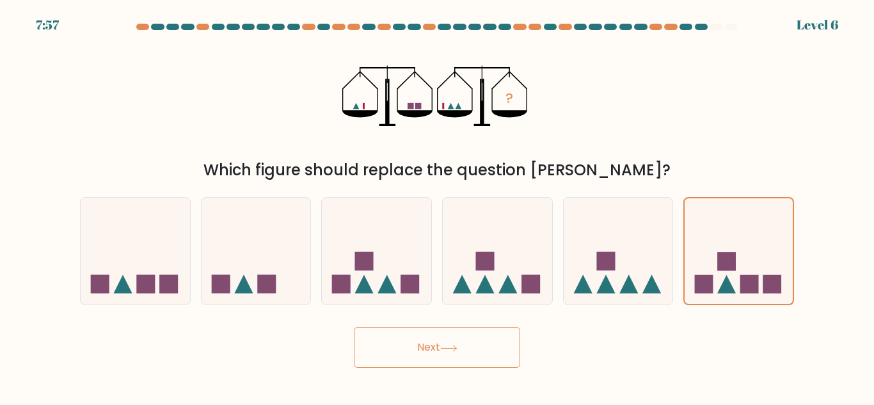
click at [428, 339] on button "Next" at bounding box center [437, 347] width 166 height 41
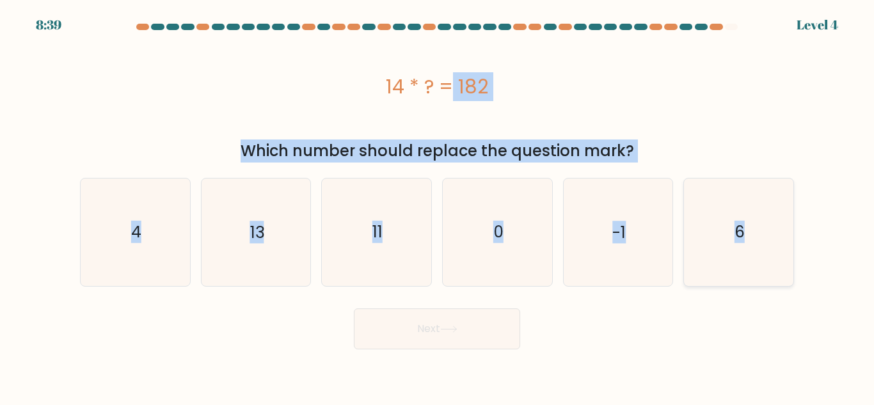
drag, startPoint x: 373, startPoint y: 73, endPoint x: 755, endPoint y: 244, distance: 418.2
click at [755, 244] on form "a. 4" at bounding box center [437, 187] width 874 height 326
click at [209, 127] on div "14 * ? = 182" at bounding box center [437, 86] width 714 height 102
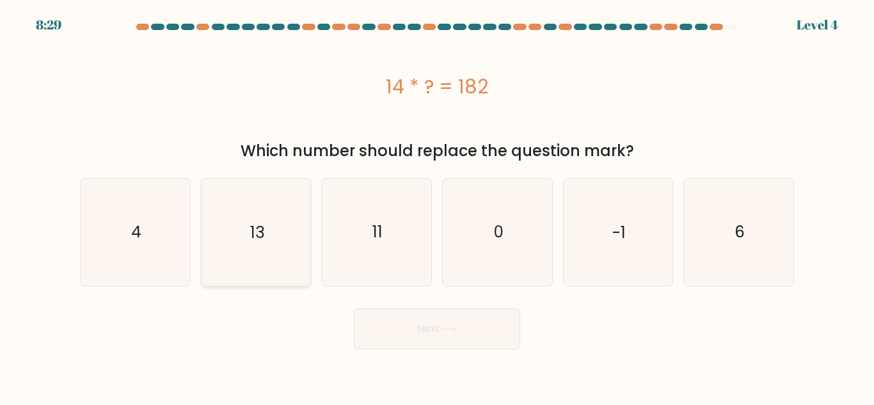
click at [277, 211] on icon "13" at bounding box center [255, 231] width 107 height 107
click at [437, 206] on input "b. 13" at bounding box center [437, 204] width 1 height 3
radio input "true"
click at [436, 329] on button "Next" at bounding box center [437, 328] width 166 height 41
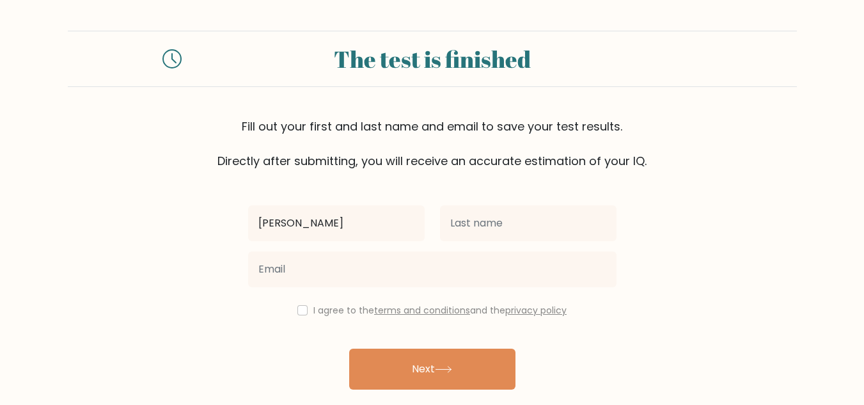
type input "[PERSON_NAME]"
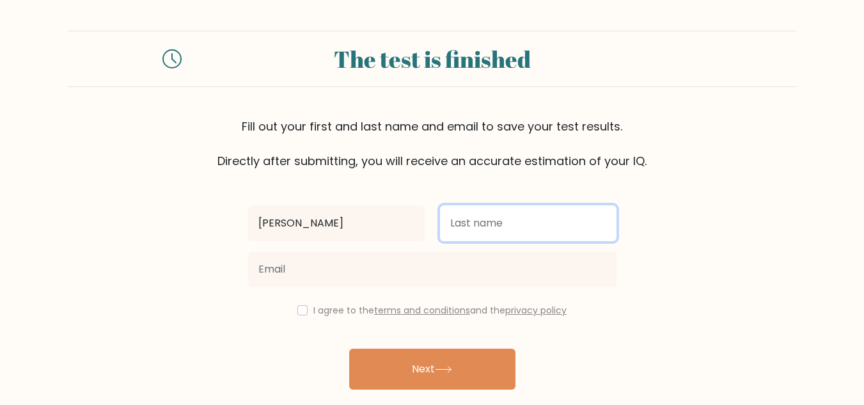
click at [500, 219] on input "text" at bounding box center [528, 223] width 177 height 36
type input "[PERSON_NAME]"
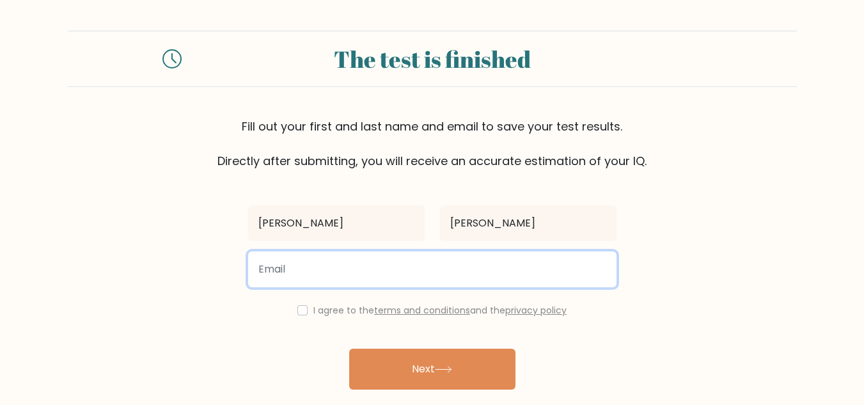
click at [444, 271] on input "email" at bounding box center [432, 269] width 368 height 36
type input "katrinedelacruz17@gmail.com"
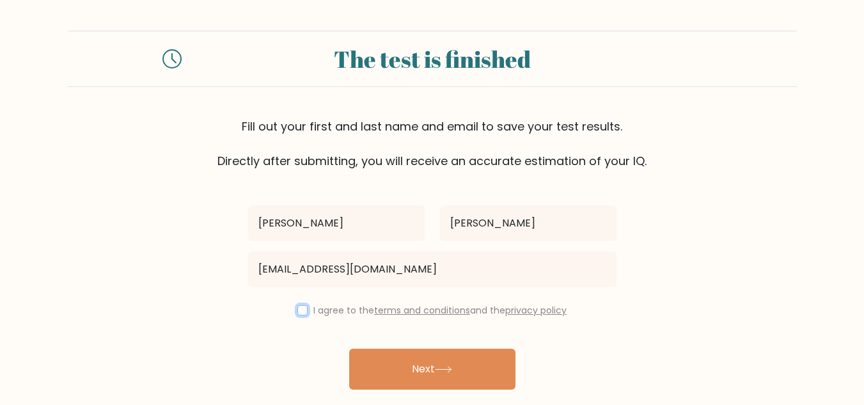
click at [301, 311] on input "checkbox" at bounding box center [302, 310] width 10 height 10
checkbox input "true"
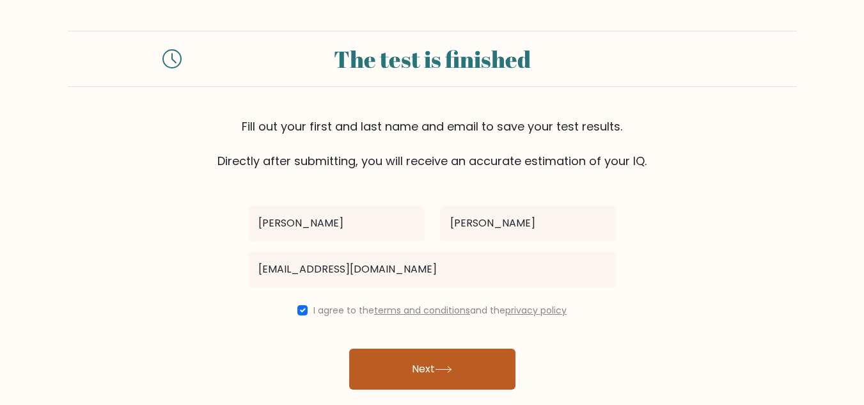
click at [373, 361] on button "Next" at bounding box center [432, 369] width 166 height 41
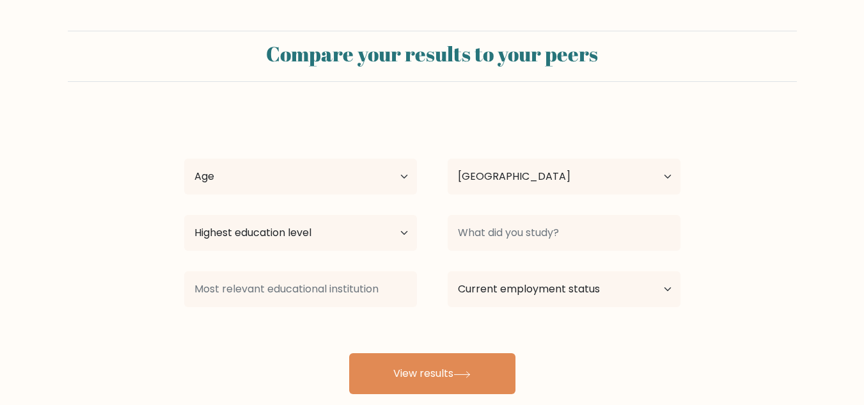
select select "PH"
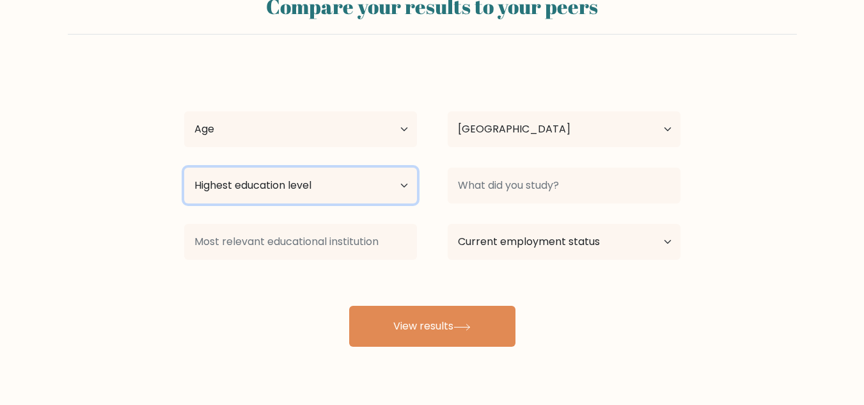
click at [377, 201] on select "Highest education level No schooling Primary Lower Secondary Upper Secondary Oc…" at bounding box center [300, 186] width 233 height 36
select select "bachelors_degree"
click at [184, 168] on select "Highest education level No schooling Primary Lower Secondary Upper Secondary Oc…" at bounding box center [300, 186] width 233 height 36
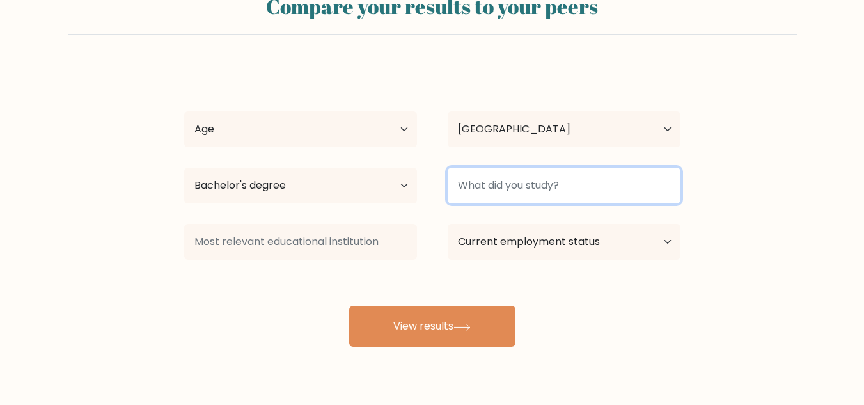
click at [539, 184] on input at bounding box center [564, 186] width 233 height 36
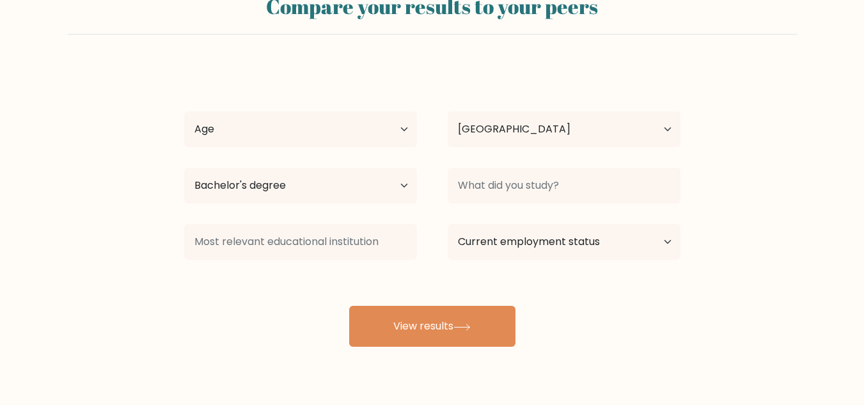
click at [558, 338] on div "[PERSON_NAME] [PERSON_NAME] Age Under [DEMOGRAPHIC_DATA] [DEMOGRAPHIC_DATA] [DE…" at bounding box center [433, 205] width 512 height 281
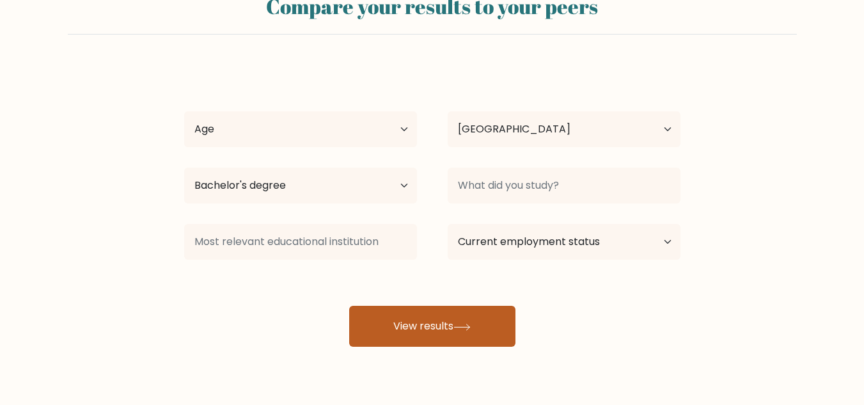
click at [473, 320] on button "View results" at bounding box center [432, 326] width 166 height 41
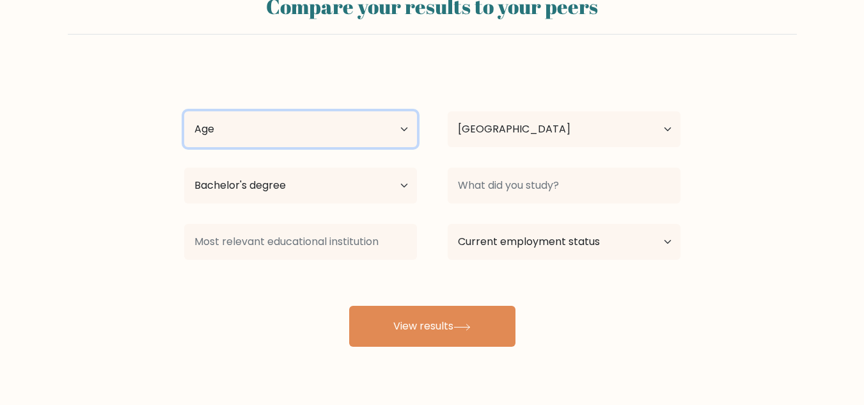
click at [311, 136] on select "Age Under 18 years old 18-24 years old 25-34 years old 35-44 years old 45-54 ye…" at bounding box center [300, 129] width 233 height 36
select select "18_24"
click at [184, 111] on select "Age Under 18 years old 18-24 years old 25-34 years old 35-44 years old 45-54 ye…" at bounding box center [300, 129] width 233 height 36
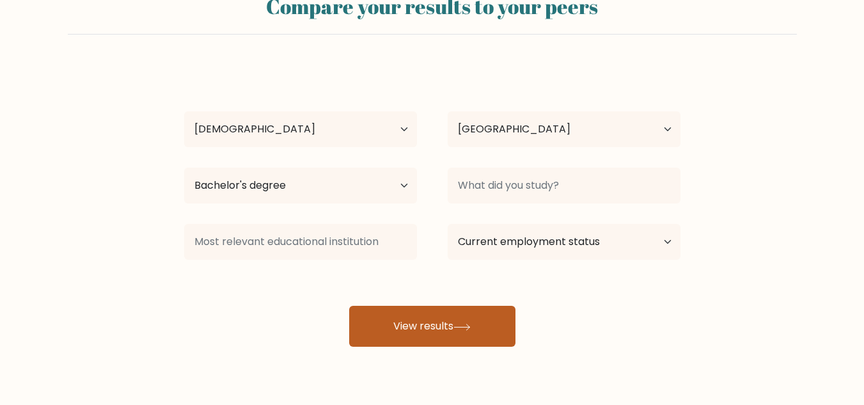
click at [403, 331] on button "View results" at bounding box center [432, 326] width 166 height 41
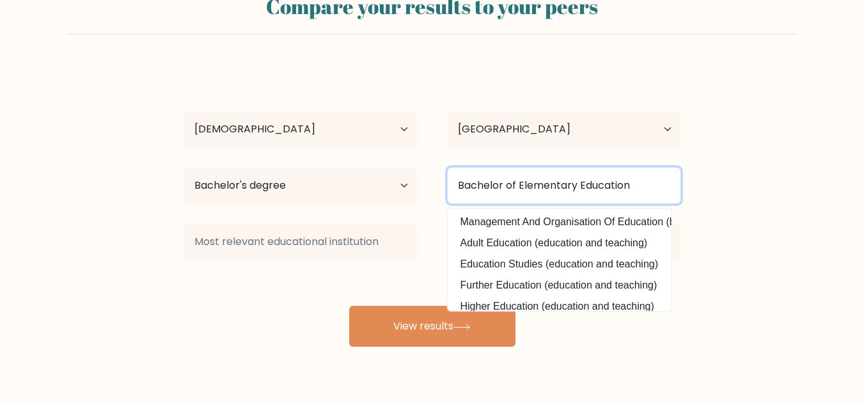
type input "Bachelor of Elementary Education"
click at [349, 306] on button "View results" at bounding box center [432, 326] width 166 height 41
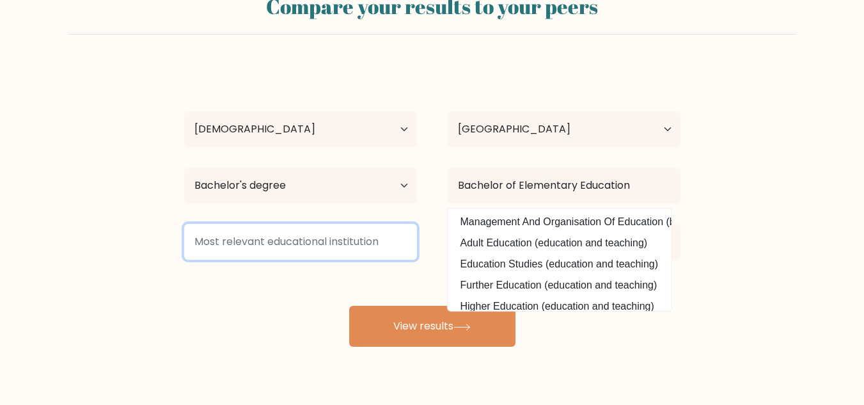
click at [345, 245] on input at bounding box center [300, 242] width 233 height 36
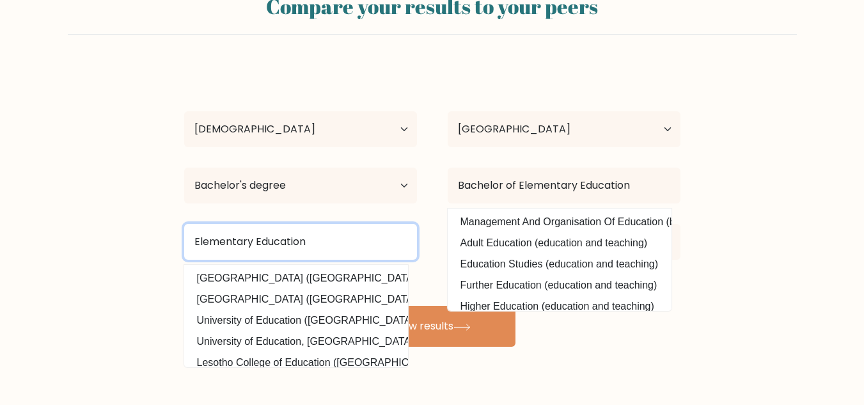
type input "Elementary Education"
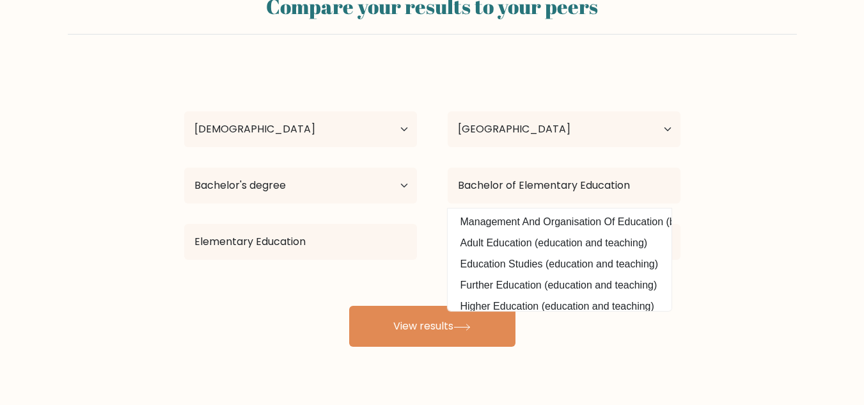
click at [757, 340] on form "Compare your results to your peers Katrina Dela Cruz Age Under 18 years old 18-…" at bounding box center [432, 164] width 864 height 363
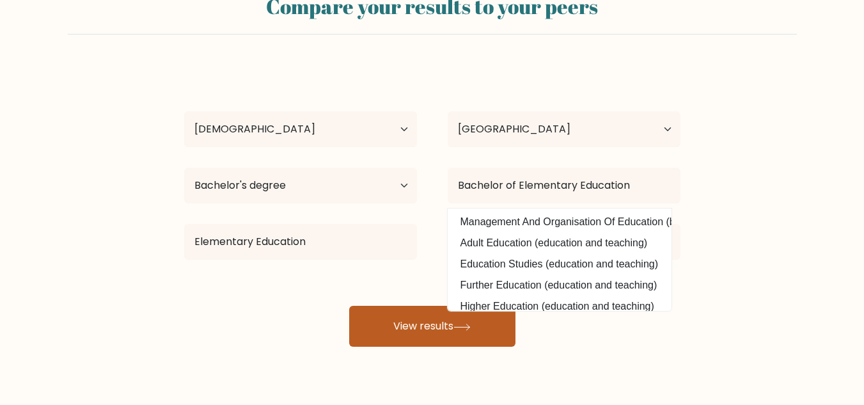
click at [474, 334] on button "View results" at bounding box center [432, 326] width 166 height 41
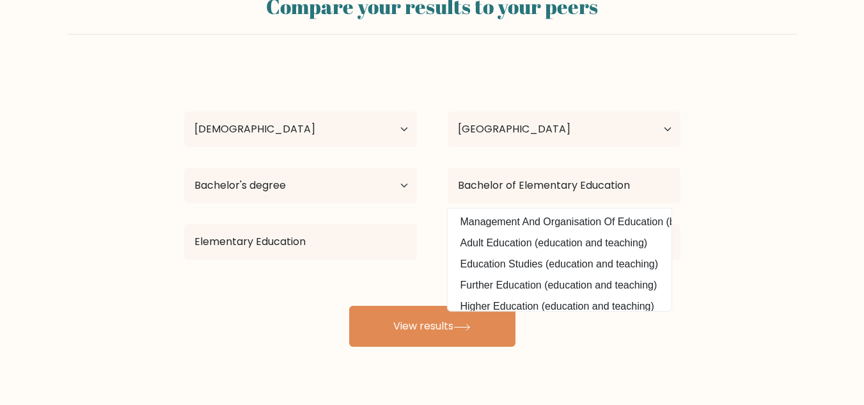
click at [423, 239] on div "Elementary Education Dayalbagh Educational Institute (India) Guizhou Education …" at bounding box center [300, 242] width 263 height 46
click at [428, 272] on div "Katrina Dela Cruz Age Under 18 years old 18-24 years old 25-34 years old 35-44 …" at bounding box center [433, 205] width 512 height 281
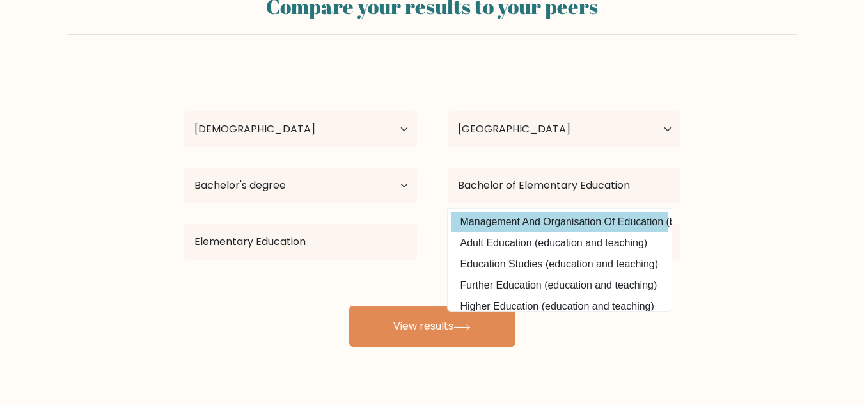
click at [606, 217] on option "Management And Organisation Of Education (business and management)" at bounding box center [559, 222] width 217 height 20
type input "Management And Organisation Of Education"
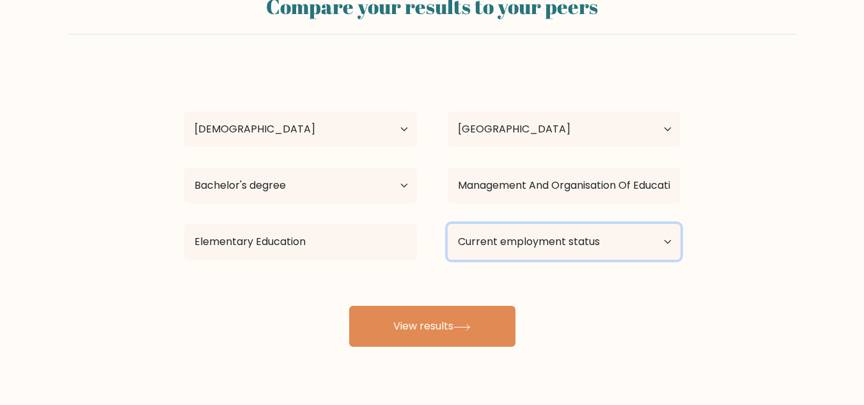
click at [555, 242] on select "Current employment status Employed Student Retired Other / prefer not to answer" at bounding box center [564, 242] width 233 height 36
click at [780, 275] on form "Compare your results to your peers Katrina Dela Cruz Age Under 18 years old 18-…" at bounding box center [432, 164] width 864 height 363
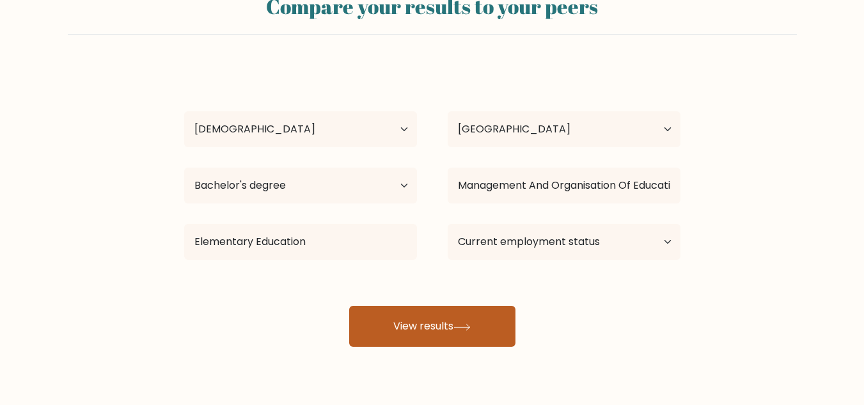
click at [406, 341] on button "View results" at bounding box center [432, 326] width 166 height 41
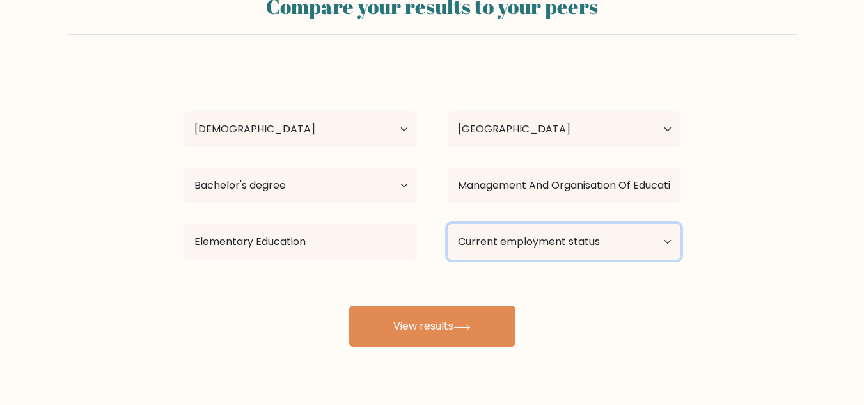
click at [517, 253] on select "Current employment status Employed Student Retired Other / prefer not to answer" at bounding box center [564, 242] width 233 height 36
select select "other"
click at [448, 224] on select "Current employment status Employed Student Retired Other / prefer not to answer" at bounding box center [564, 242] width 233 height 36
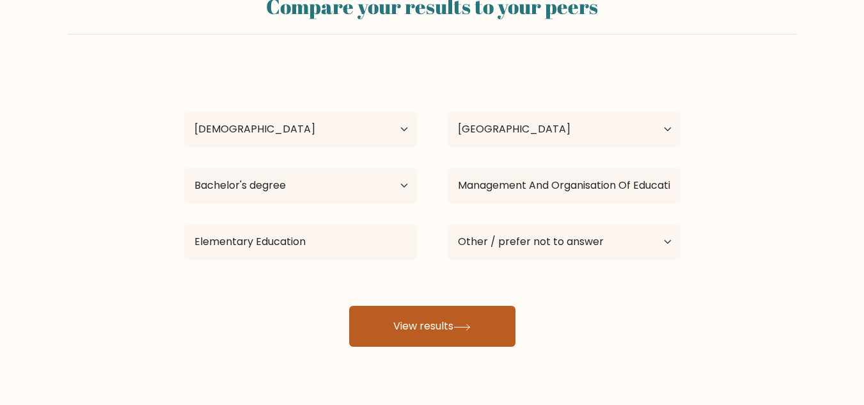
click at [467, 326] on icon at bounding box center [461, 327] width 17 height 7
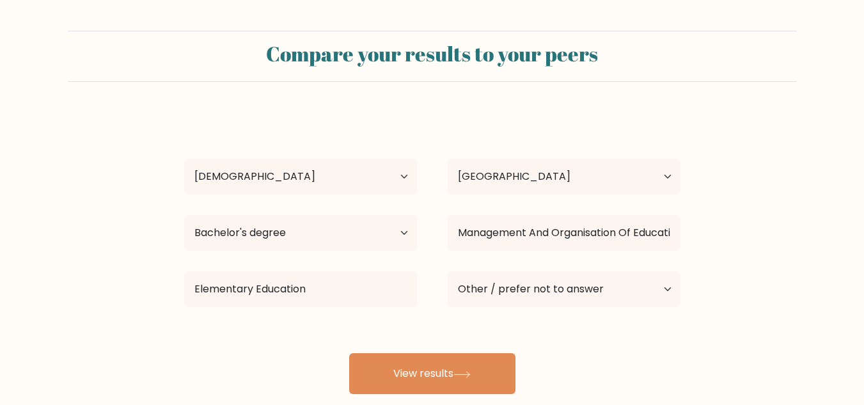
select select "18_24"
select select "PH"
select select "bachelors_degree"
select select "other"
